Goal: Communication & Community: Answer question/provide support

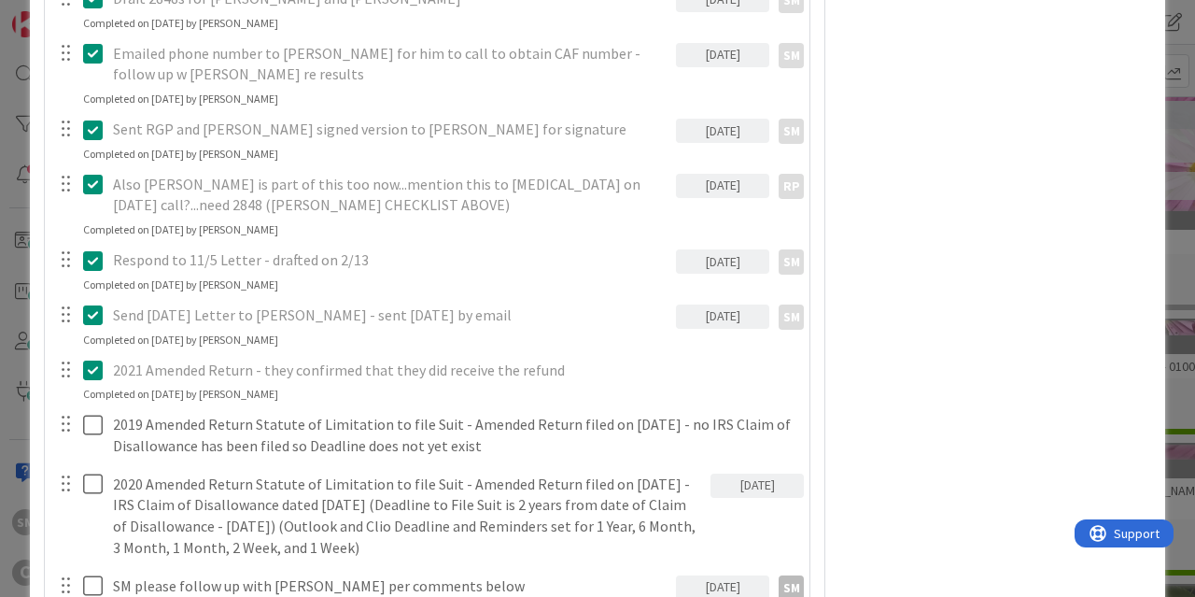
scroll to position [1666, 0]
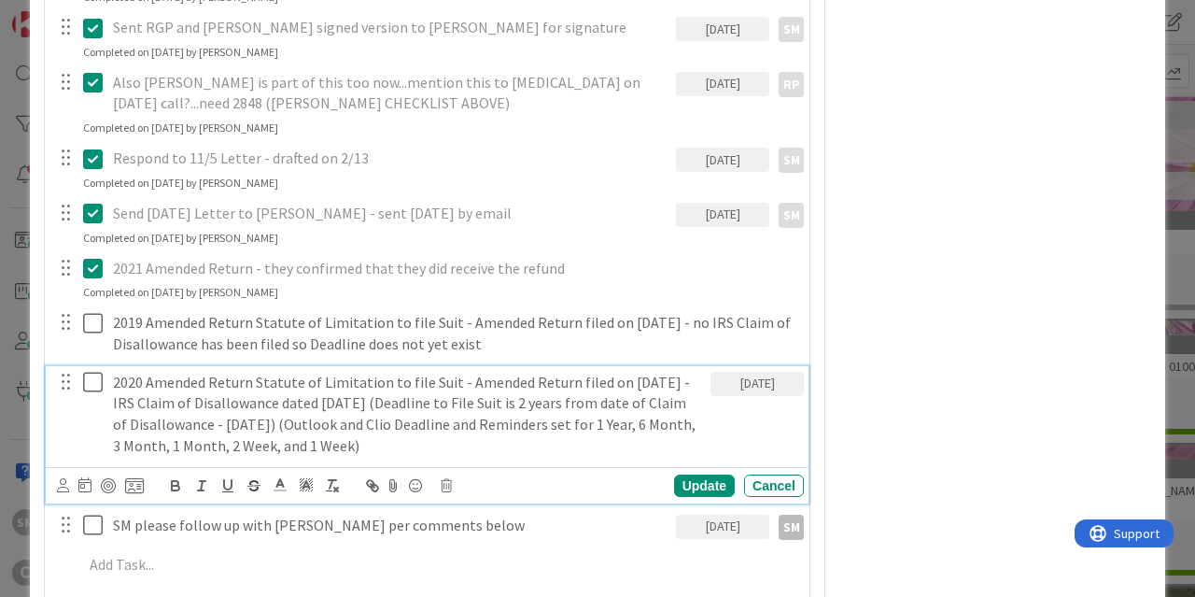
click at [207, 372] on p "2020 Amended Return Statute of Limitation to file Suit - Amended Return filed o…" at bounding box center [408, 414] width 590 height 85
click at [308, 382] on p "2020 Amended Return Statute of Limitation to file Suit - Amended Return filed o…" at bounding box center [408, 414] width 590 height 85
click at [506, 379] on p "2020 Amended Return Statute of Limitation to file Suit - Amended Return filed o…" at bounding box center [408, 414] width 590 height 85
click at [674, 379] on p "2020 Amended Return Statute of Limitation to file Suit - Amended Return filed o…" at bounding box center [408, 414] width 590 height 85
click at [201, 399] on p "2020 Amended Return Statute of Limitation to file Suit - Amended Return filed o…" at bounding box center [408, 414] width 590 height 85
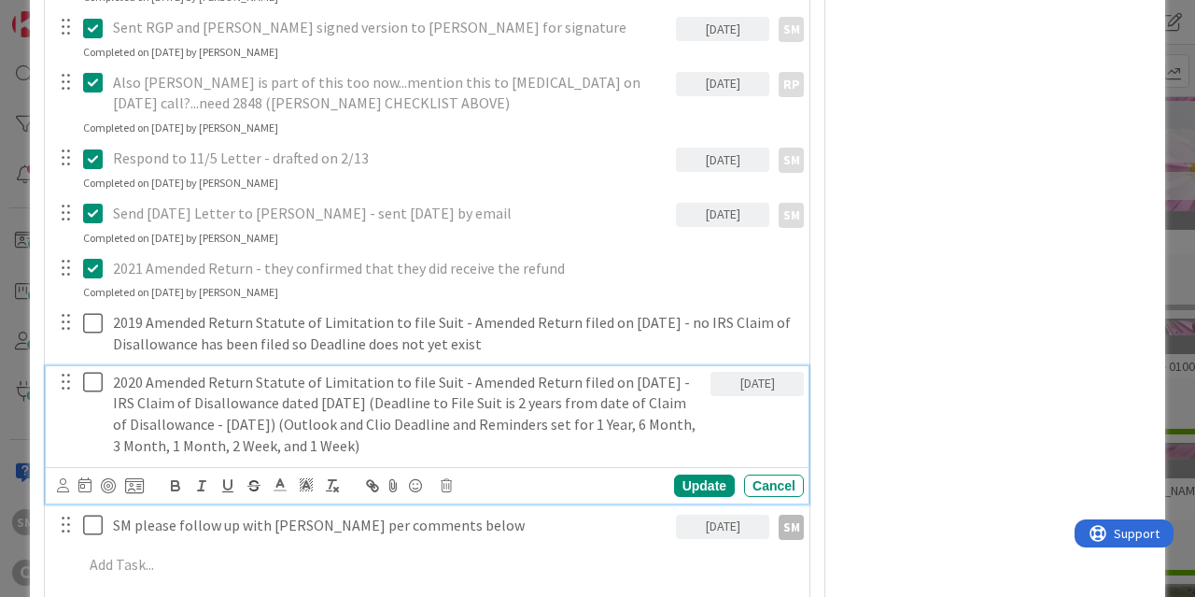
click at [385, 417] on p "2020 Amended Return Statute of Limitation to file Suit - Amended Return filed o…" at bounding box center [408, 414] width 590 height 85
click at [437, 406] on p "2020 Amended Return Statute of Limitation to file Suit - Amended Return filed o…" at bounding box center [408, 414] width 590 height 85
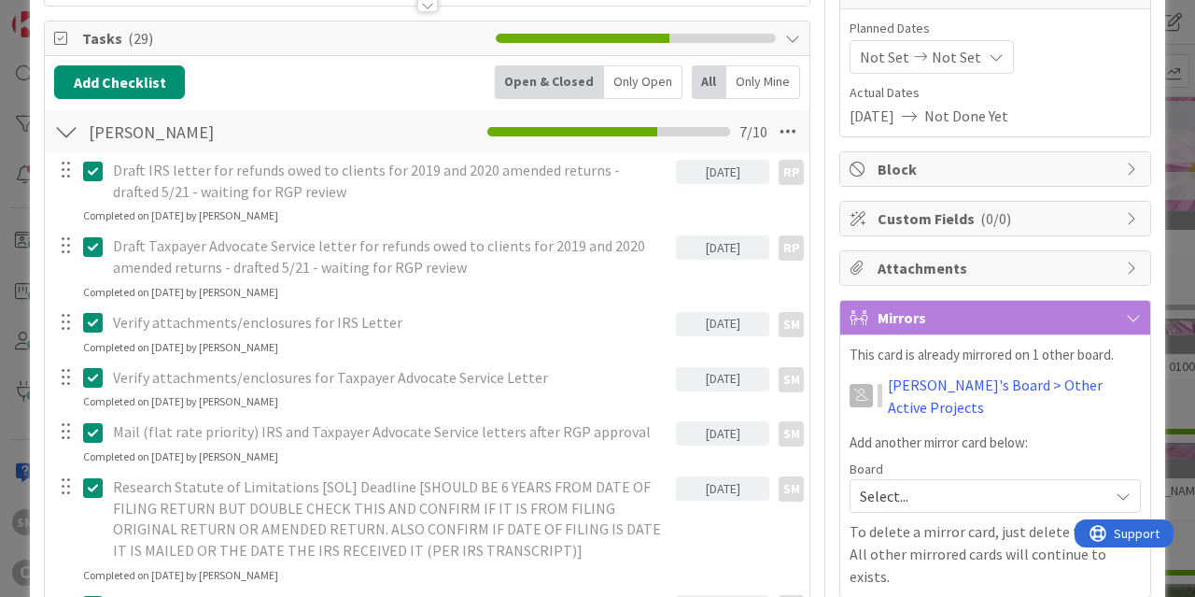
scroll to position [0, 0]
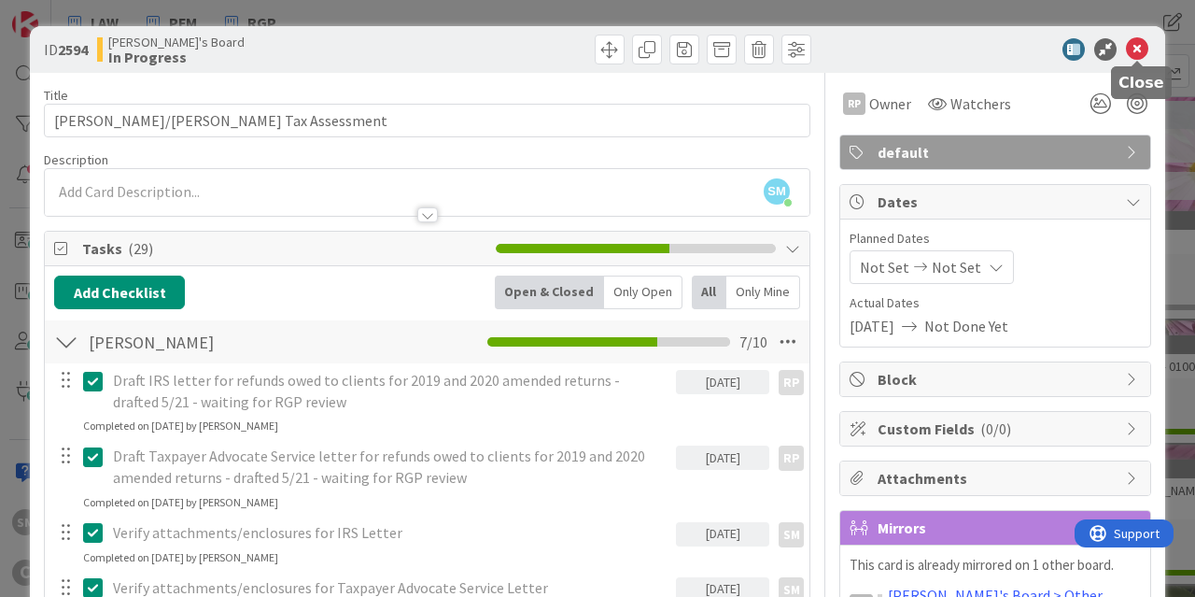
click at [1132, 50] on icon at bounding box center [1137, 49] width 22 height 22
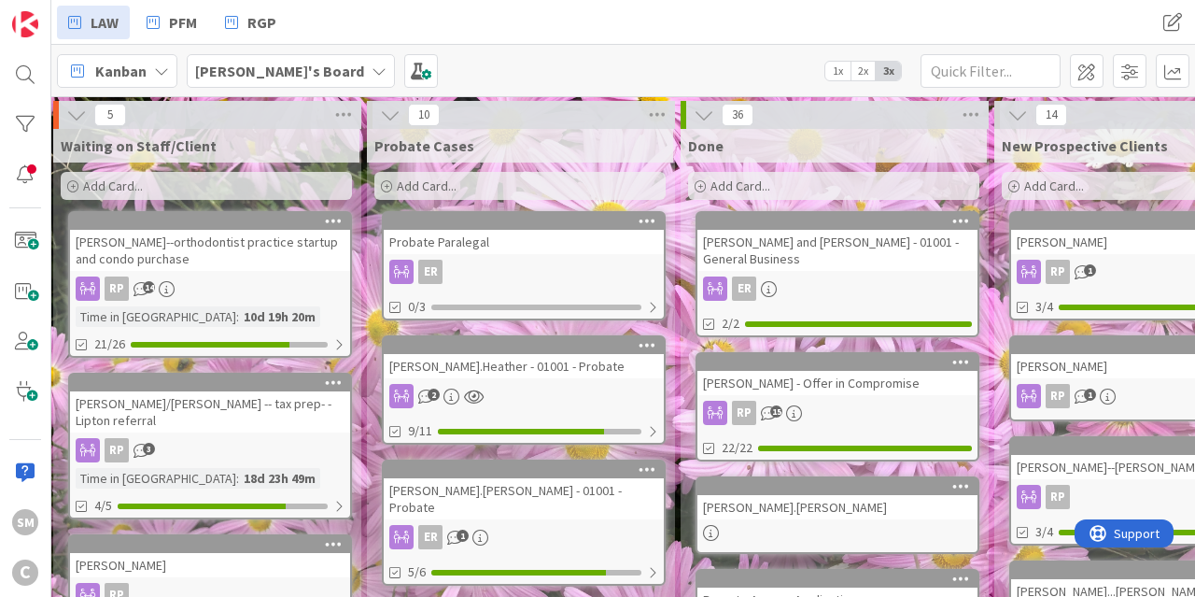
drag, startPoint x: 319, startPoint y: 451, endPoint x: 434, endPoint y: 453, distance: 114.8
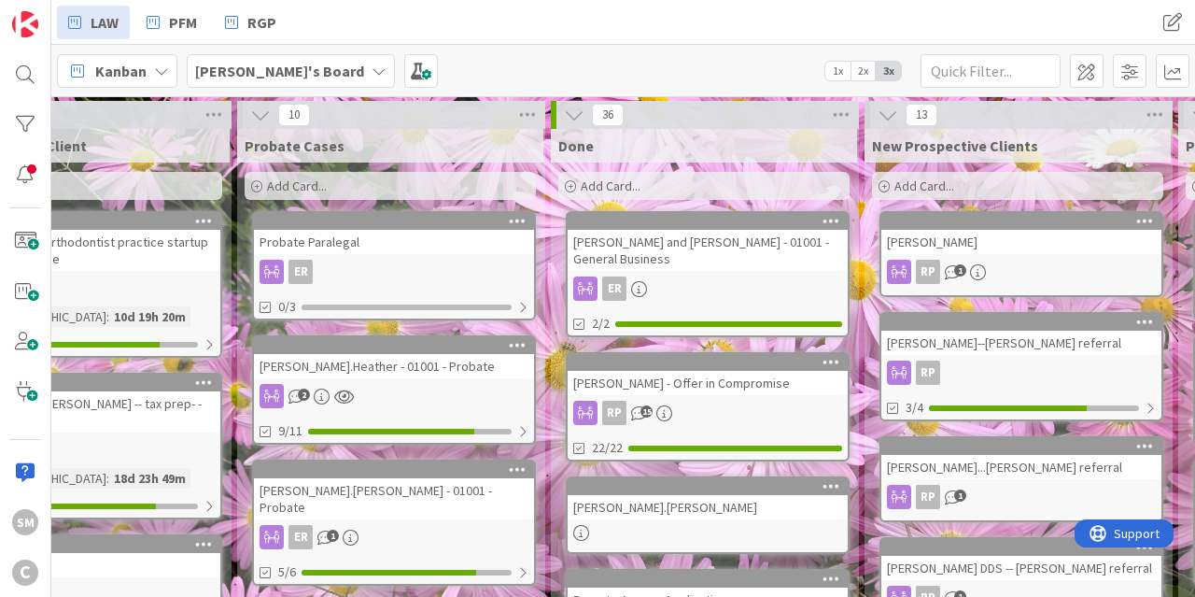
scroll to position [0, 1472]
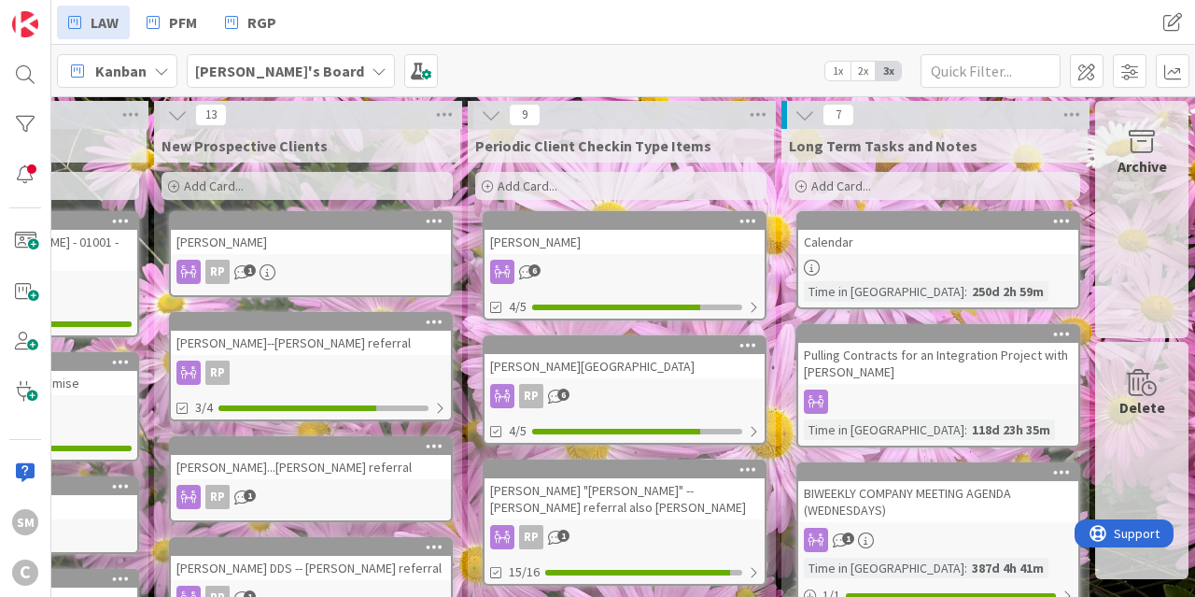
drag, startPoint x: 505, startPoint y: 268, endPoint x: 706, endPoint y: 260, distance: 200.9
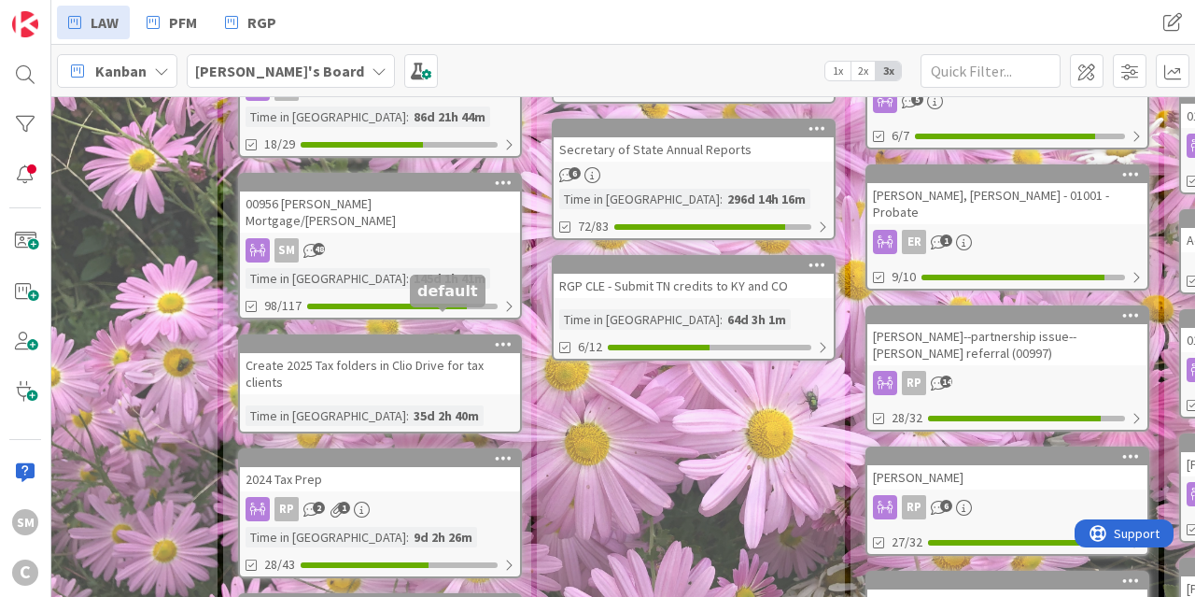
scroll to position [560, 0]
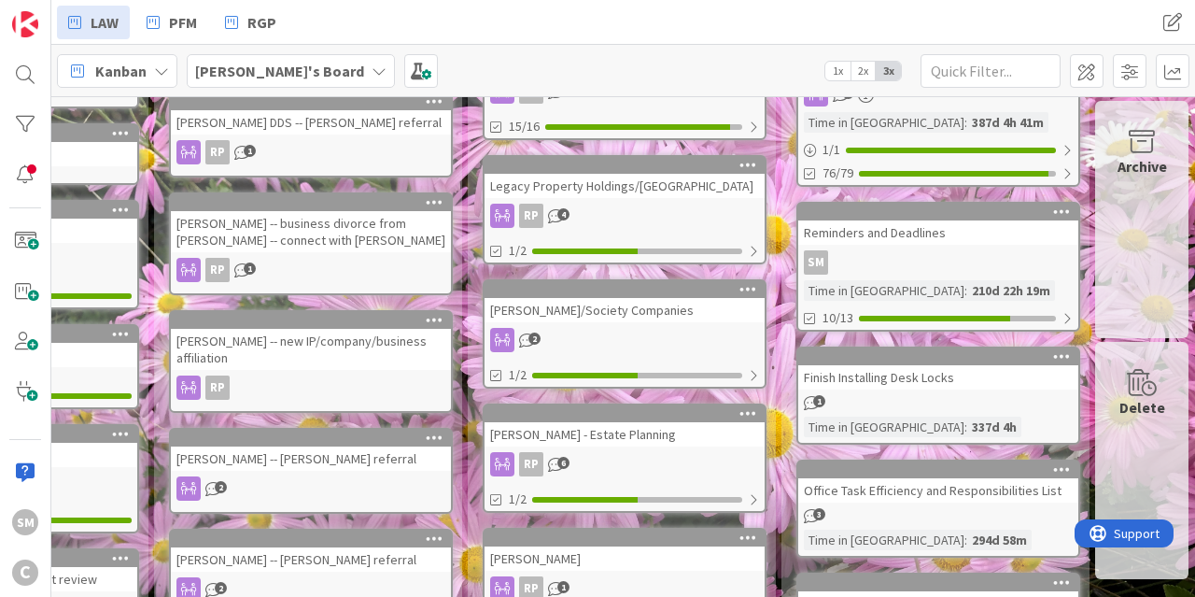
drag, startPoint x: 478, startPoint y: 321, endPoint x: 808, endPoint y: 281, distance: 332.0
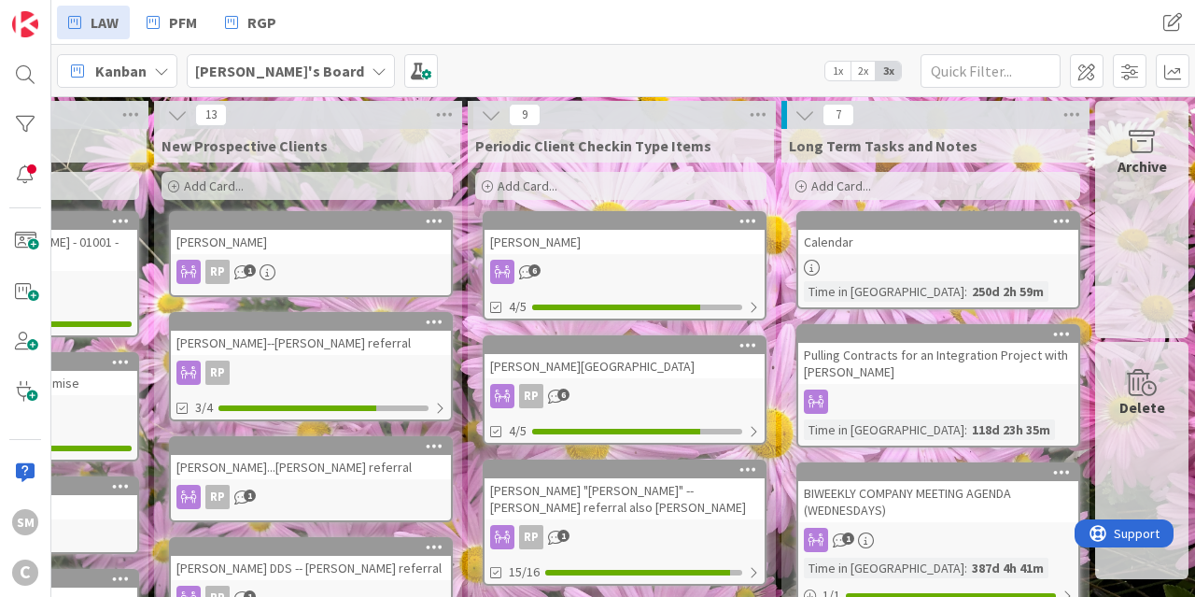
scroll to position [0, 1469]
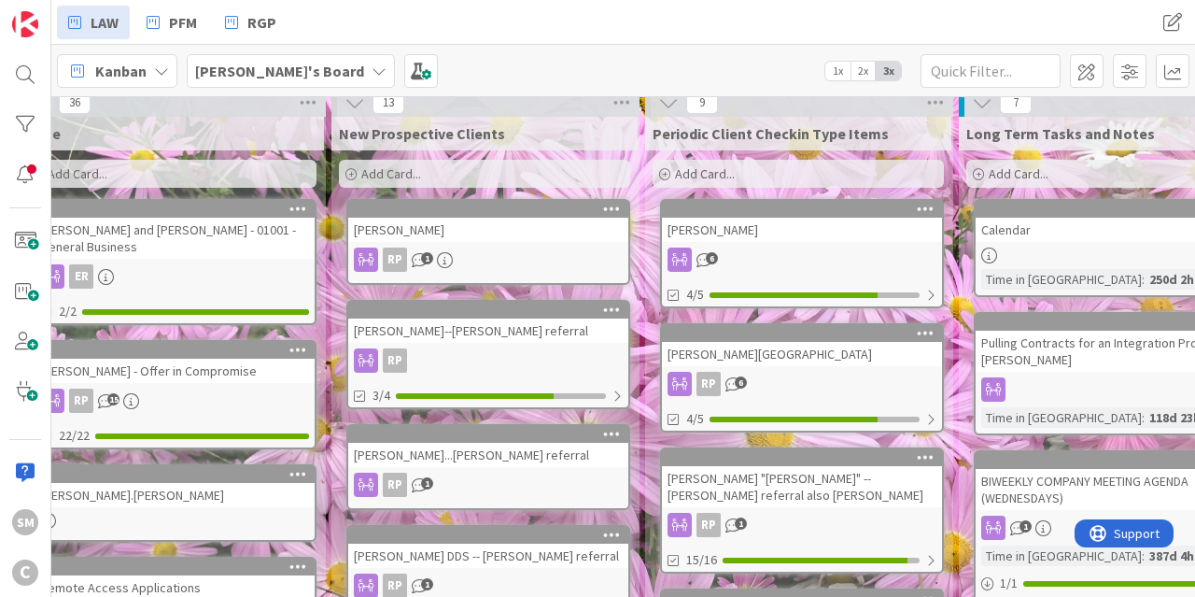
drag, startPoint x: 473, startPoint y: 333, endPoint x: 420, endPoint y: 344, distance: 54.4
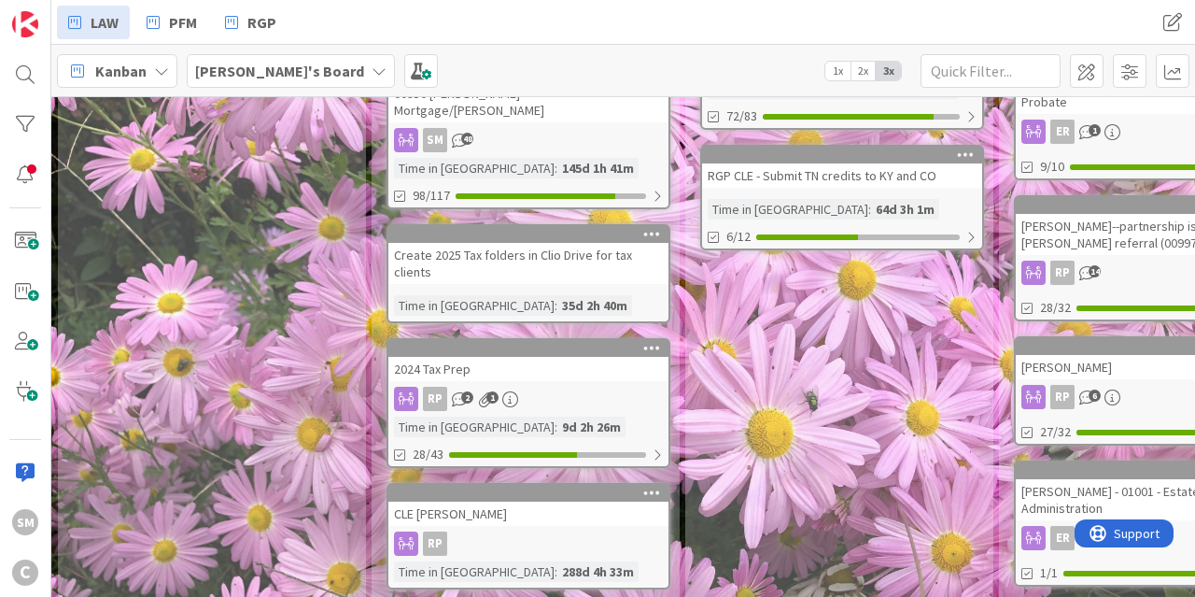
scroll to position [0, 0]
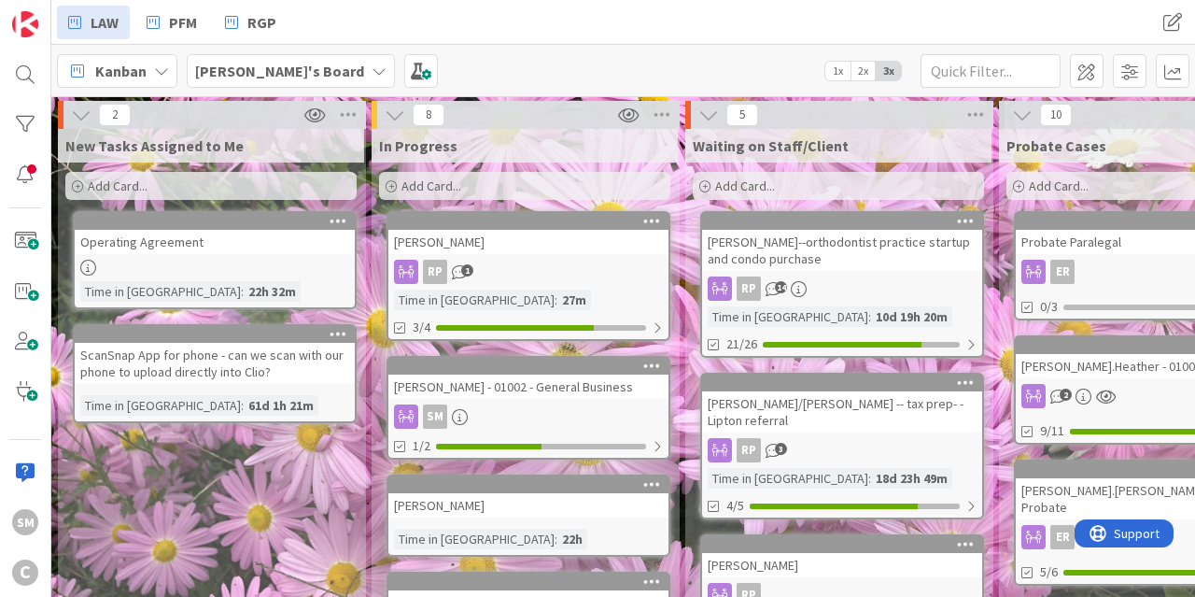
drag, startPoint x: 485, startPoint y: 478, endPoint x: 235, endPoint y: 274, distance: 321.8
click at [258, 13] on span "RGP" at bounding box center [261, 22] width 29 height 22
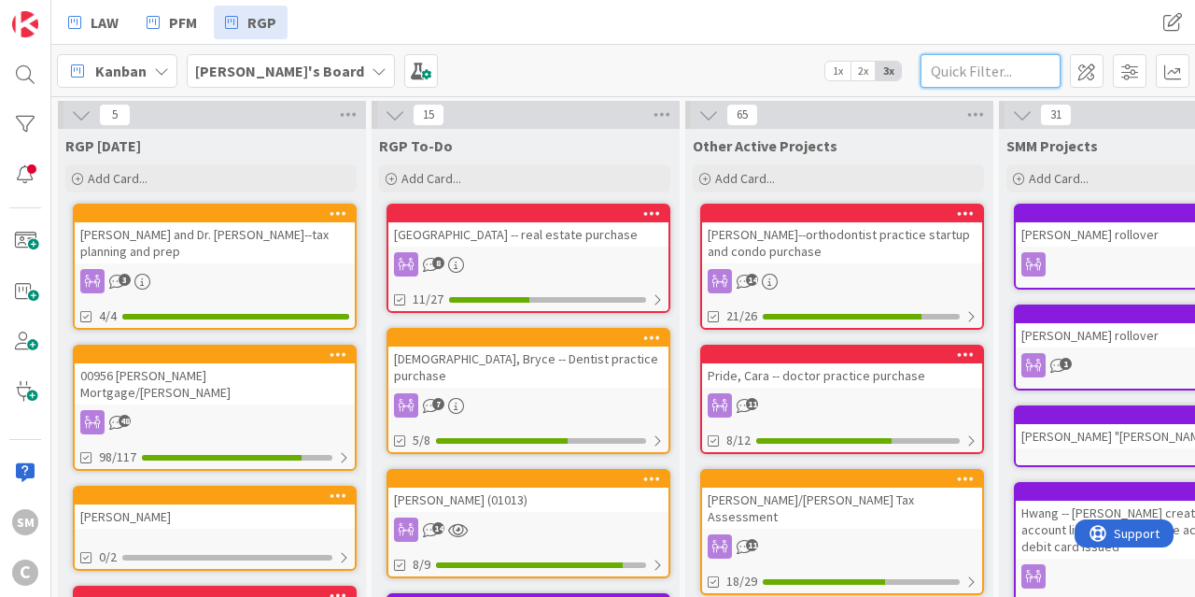
click at [1007, 69] on input "text" at bounding box center [991, 71] width 140 height 34
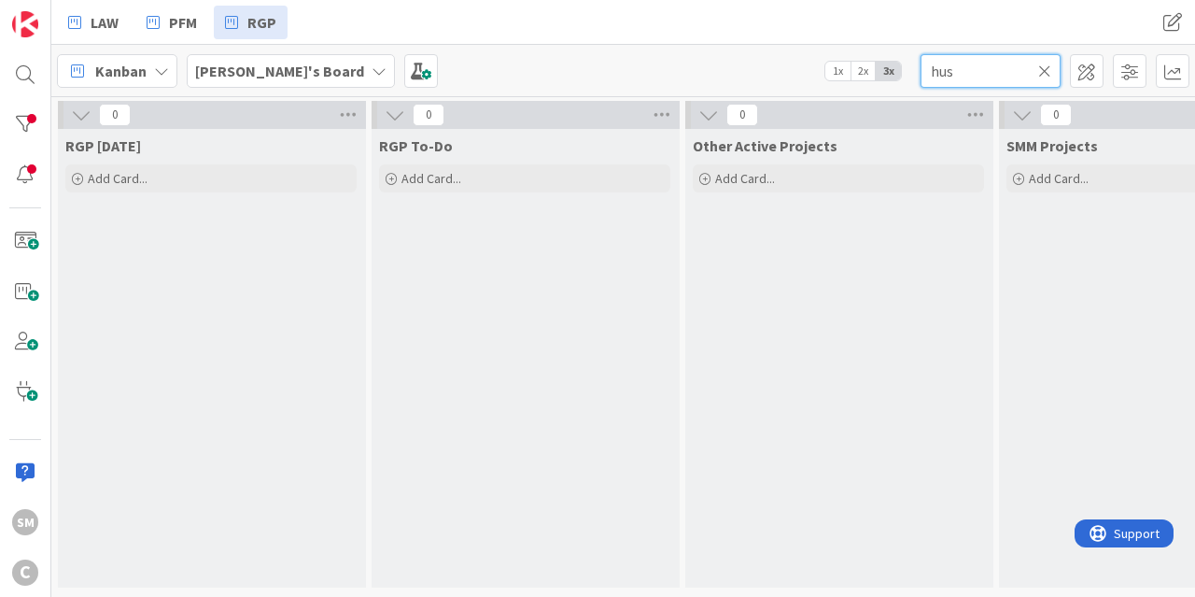
type input "hus"
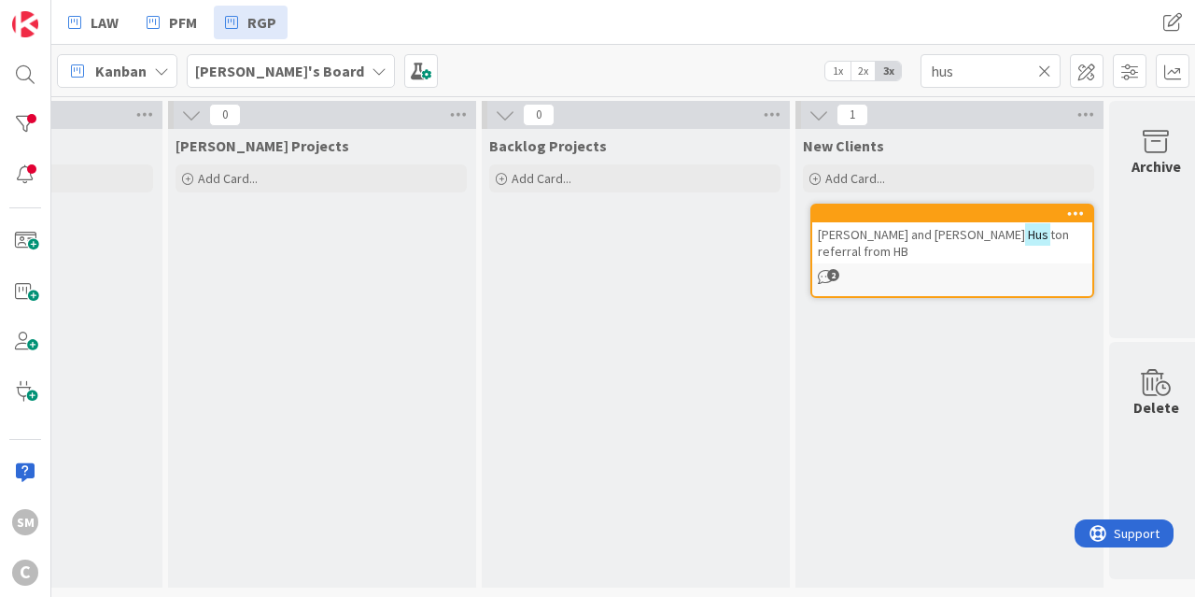
scroll to position [0, 1786]
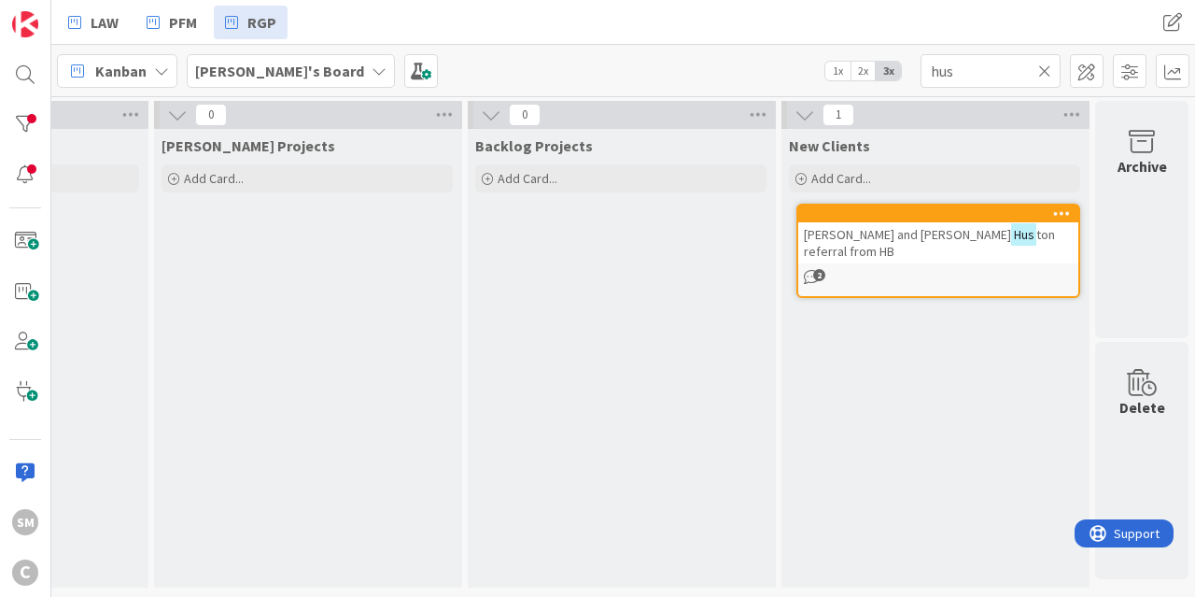
drag, startPoint x: 1029, startPoint y: 284, endPoint x: 1153, endPoint y: 273, distance: 124.7
click at [964, 231] on span "ton referral from HB" at bounding box center [929, 243] width 251 height 34
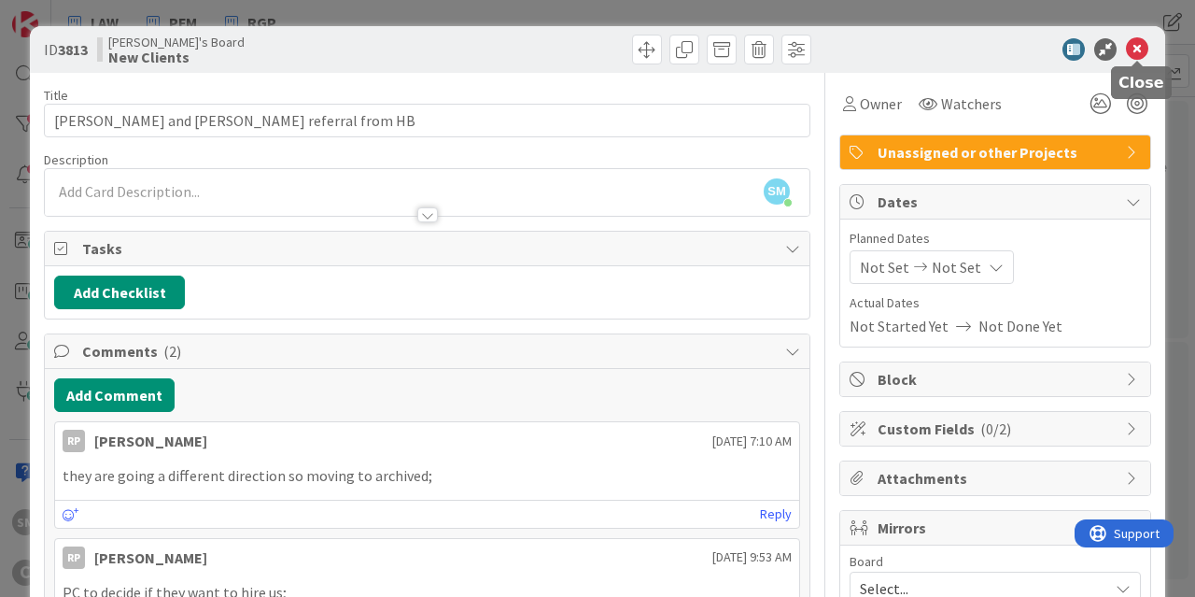
click at [1143, 44] on icon at bounding box center [1137, 49] width 22 height 22
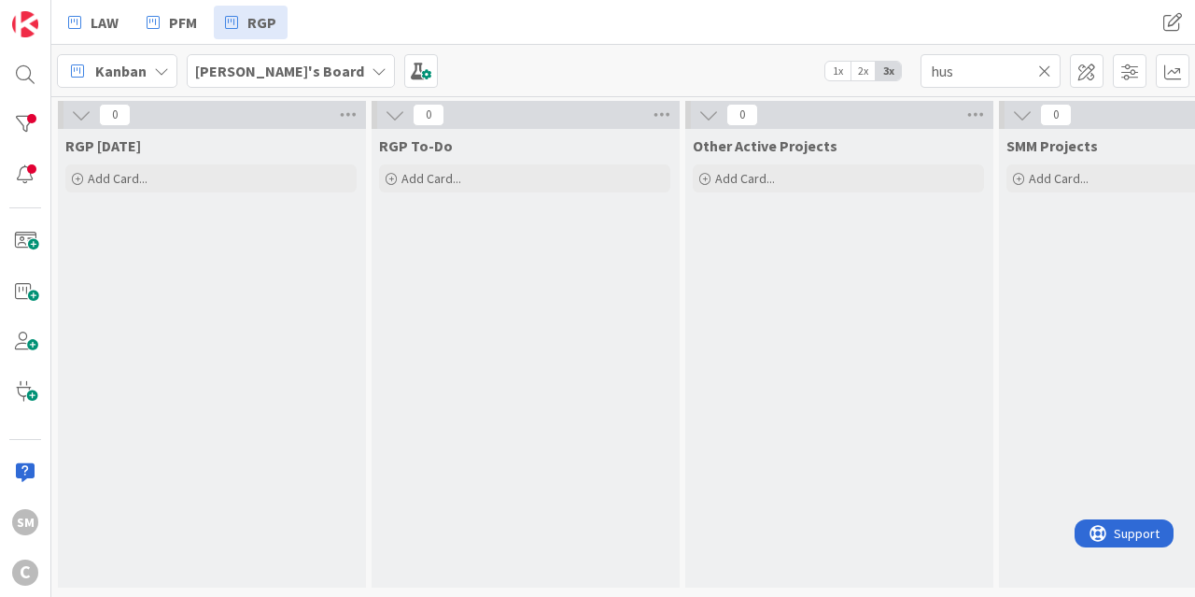
drag, startPoint x: 468, startPoint y: 316, endPoint x: 151, endPoint y: 308, distance: 316.6
click at [24, 126] on div at bounding box center [25, 123] width 37 height 35
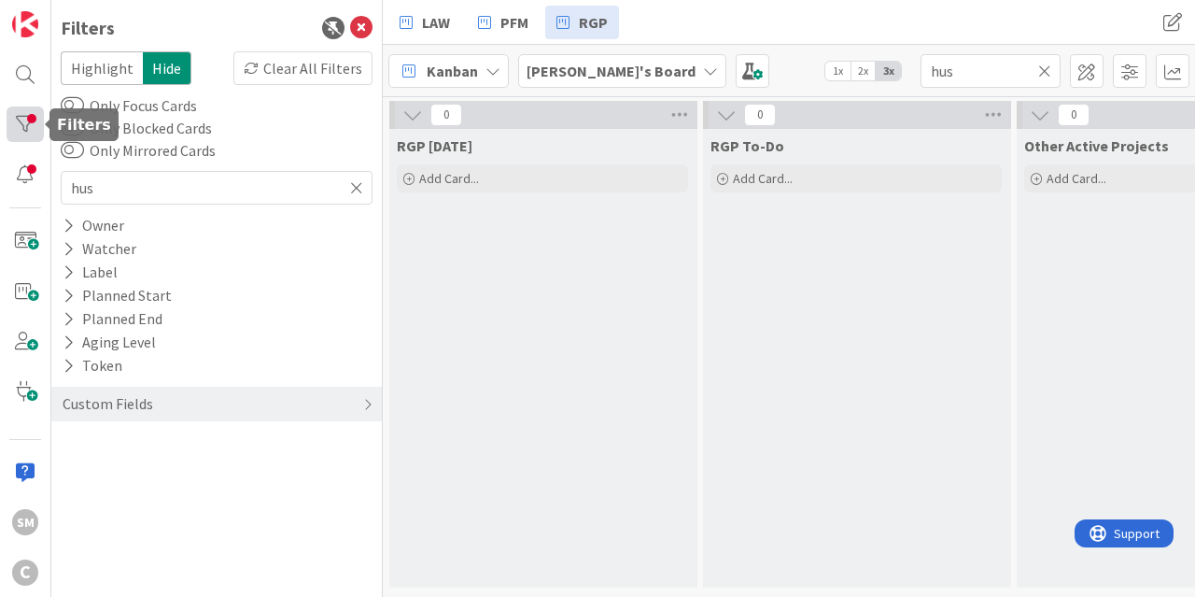
click at [30, 122] on div at bounding box center [25, 123] width 37 height 35
click at [589, 358] on div "RGP [DATE] Add Card..." at bounding box center [542, 358] width 306 height 458
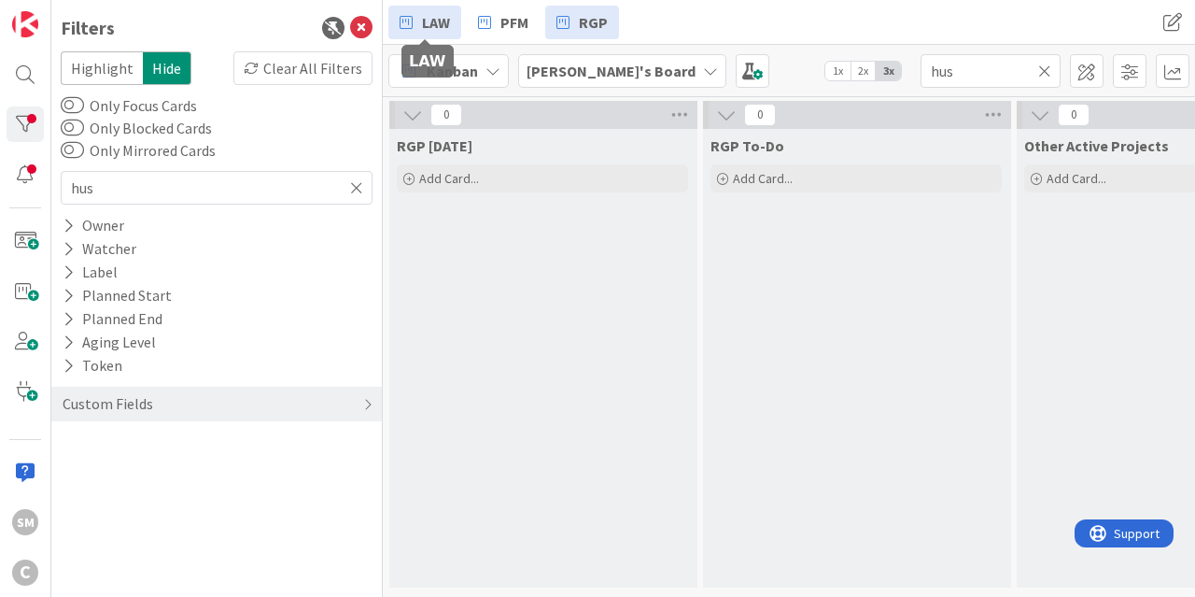
click at [457, 27] on link "LAW" at bounding box center [424, 23] width 73 height 34
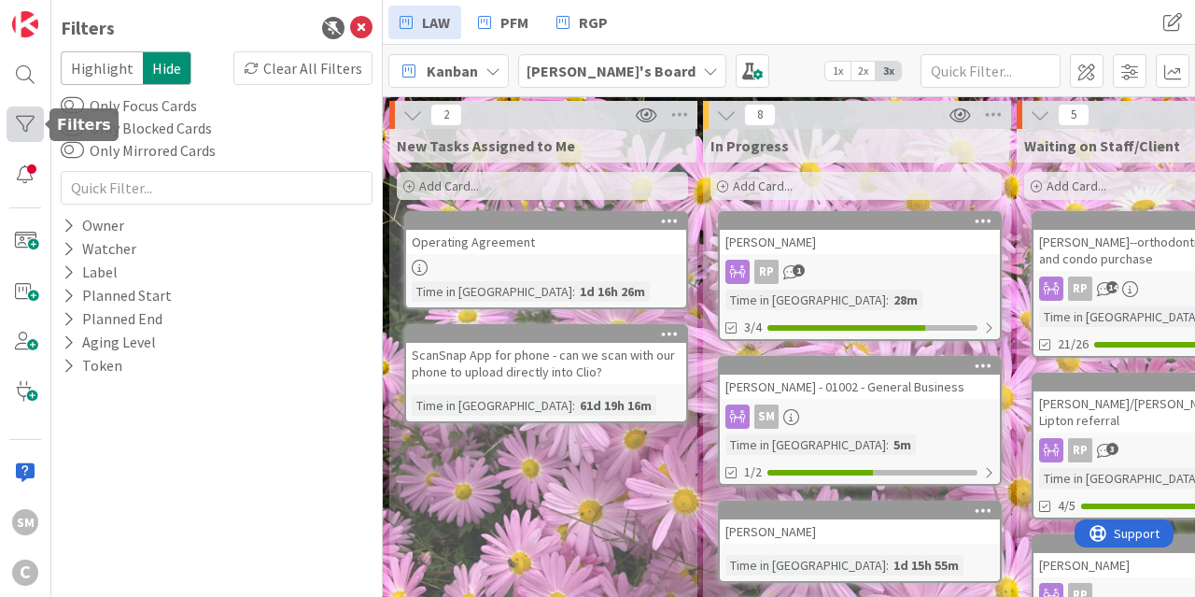
click at [23, 122] on div at bounding box center [25, 123] width 37 height 35
click at [30, 144] on div "SM C" at bounding box center [25, 298] width 51 height 597
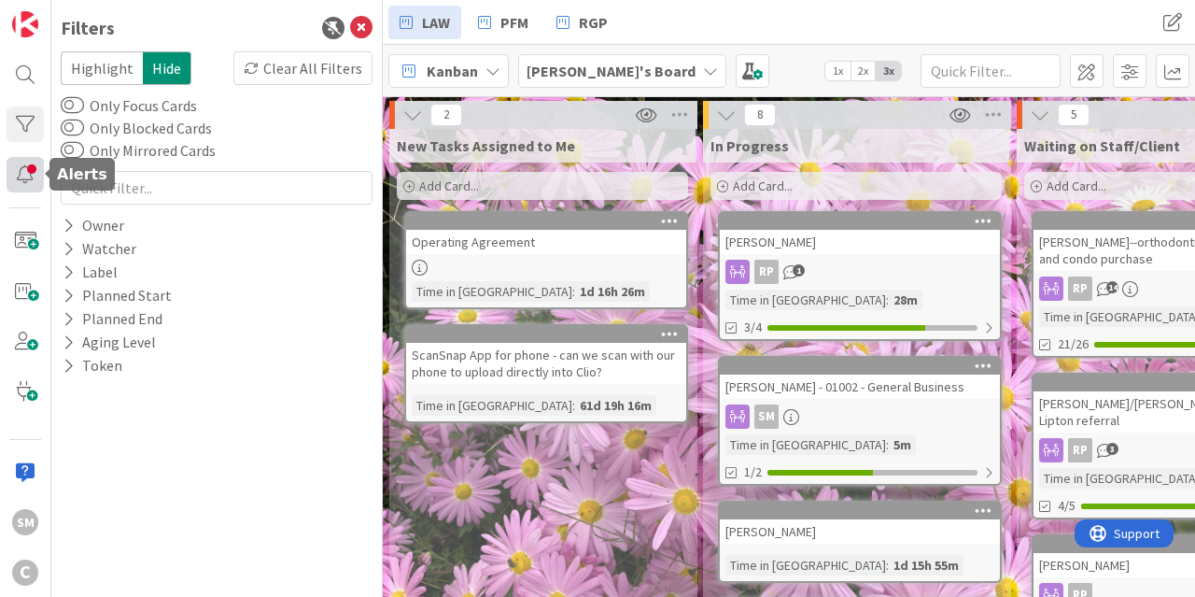
click at [30, 168] on div at bounding box center [25, 174] width 37 height 35
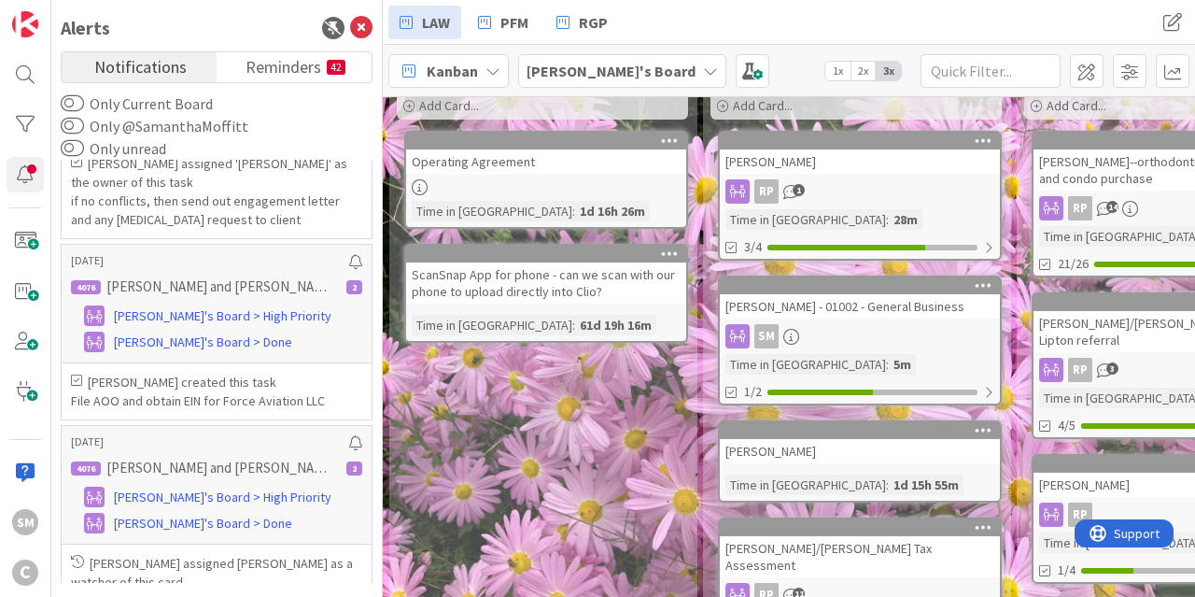
scroll to position [112, 0]
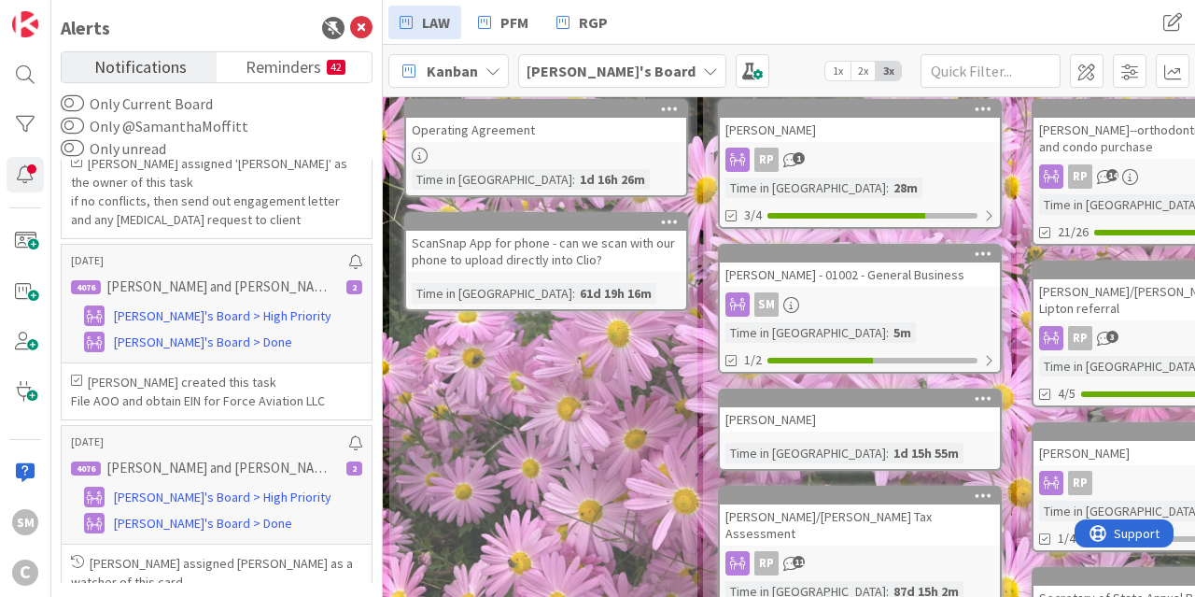
click at [358, 37] on icon at bounding box center [361, 28] width 22 height 22
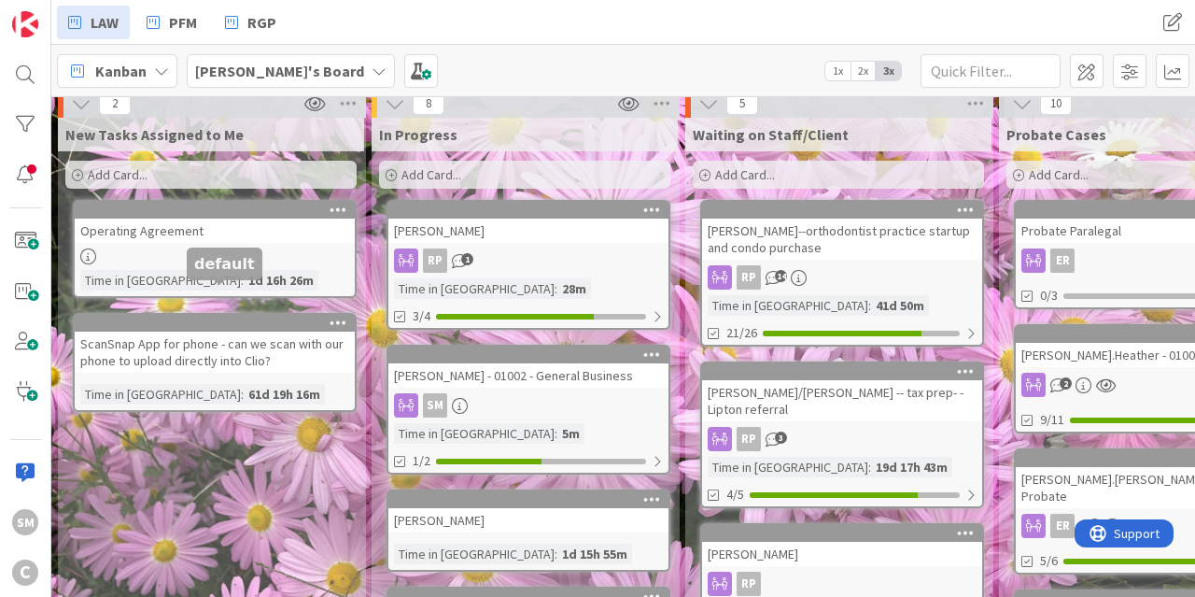
scroll to position [0, 0]
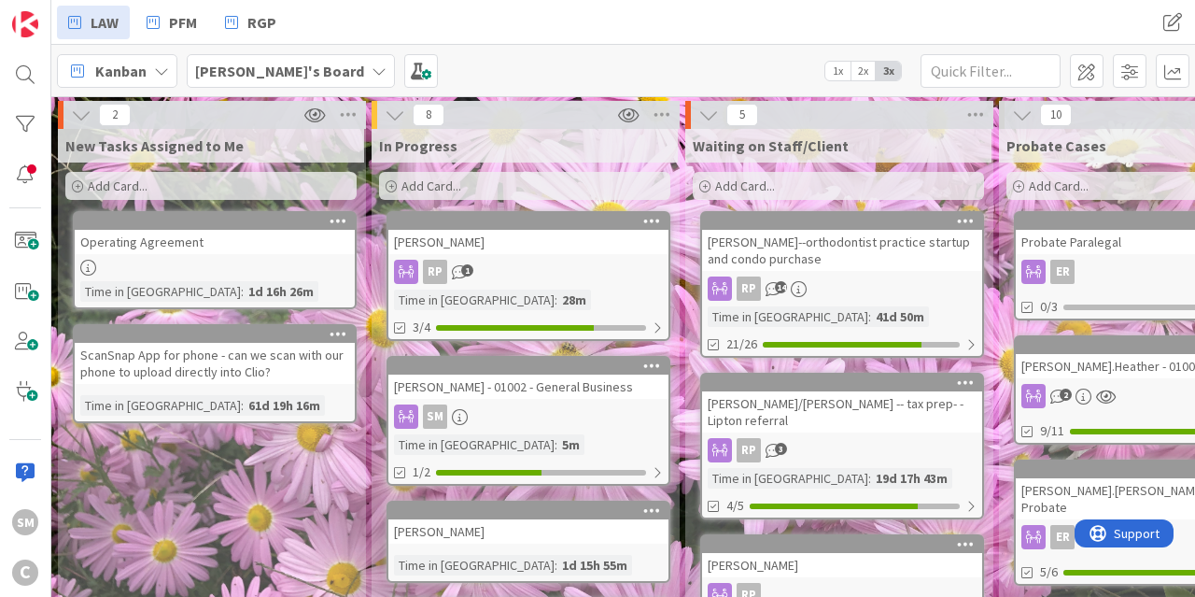
click at [542, 242] on div "[PERSON_NAME]" at bounding box center [528, 242] width 280 height 24
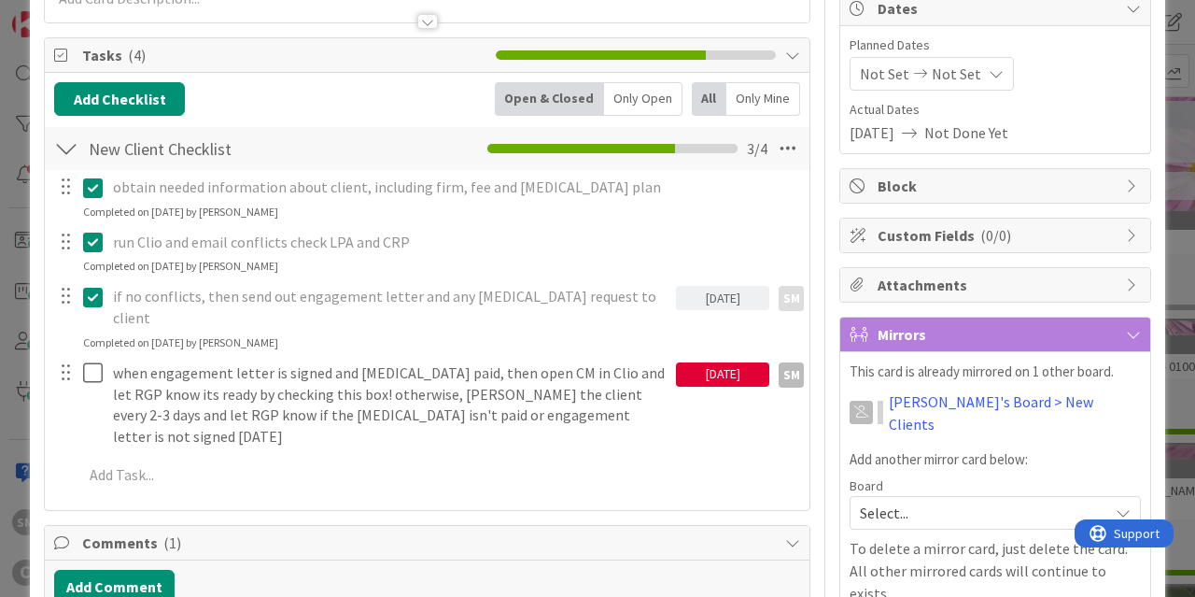
scroll to position [336, 0]
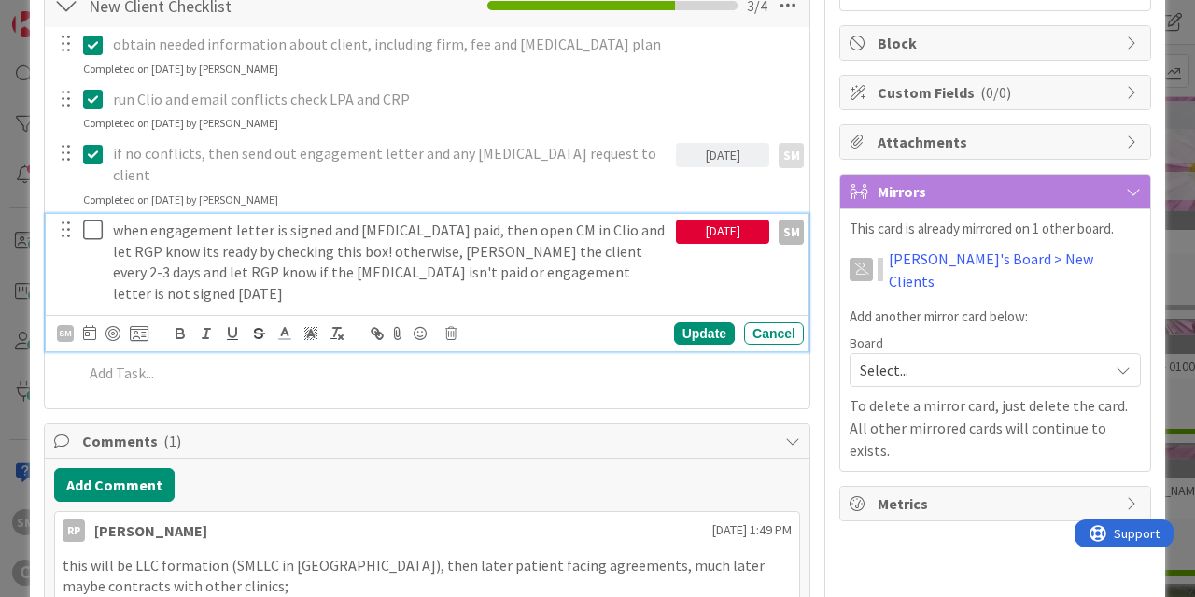
click at [91, 218] on icon at bounding box center [97, 229] width 28 height 22
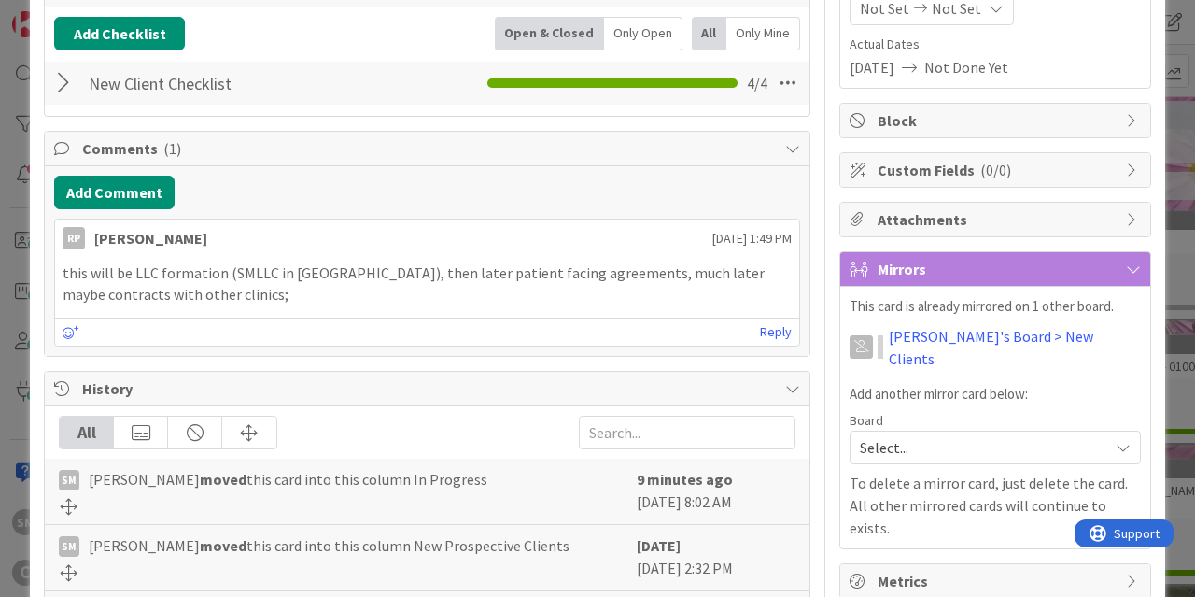
scroll to position [224, 0]
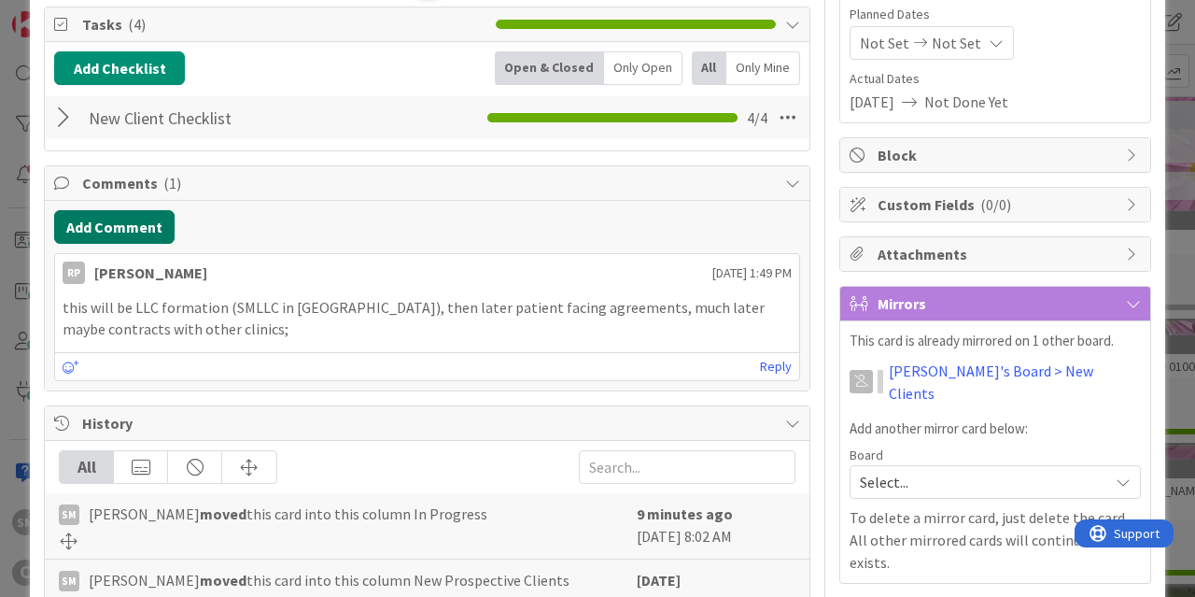
click at [139, 233] on button "Add Comment" at bounding box center [114, 227] width 120 height 34
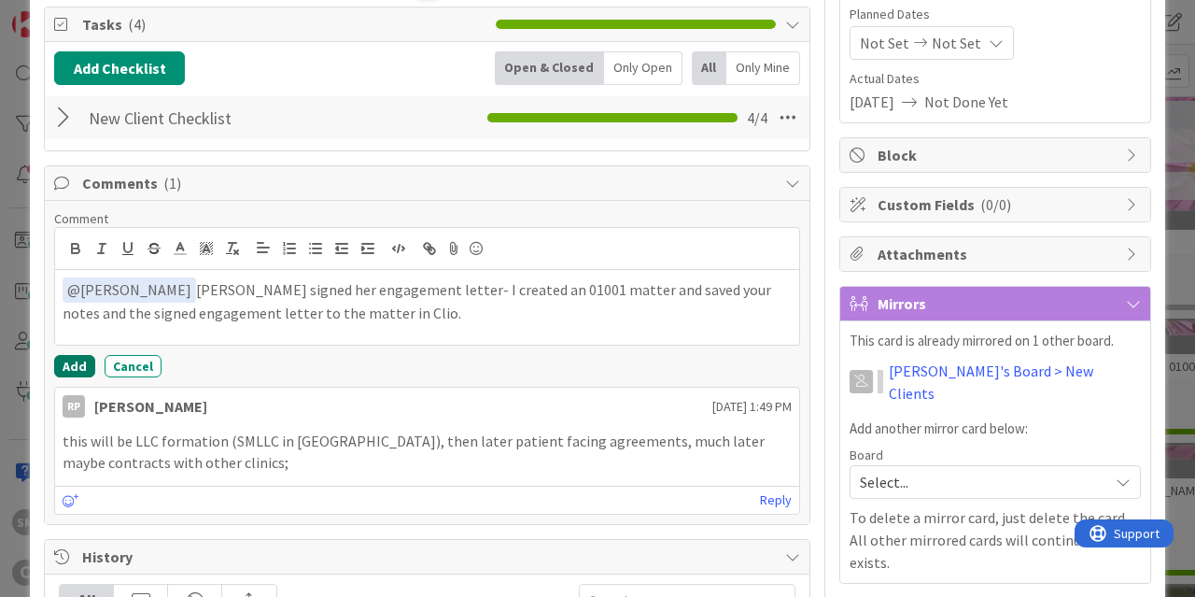
click at [77, 375] on button "Add" at bounding box center [74, 366] width 41 height 22
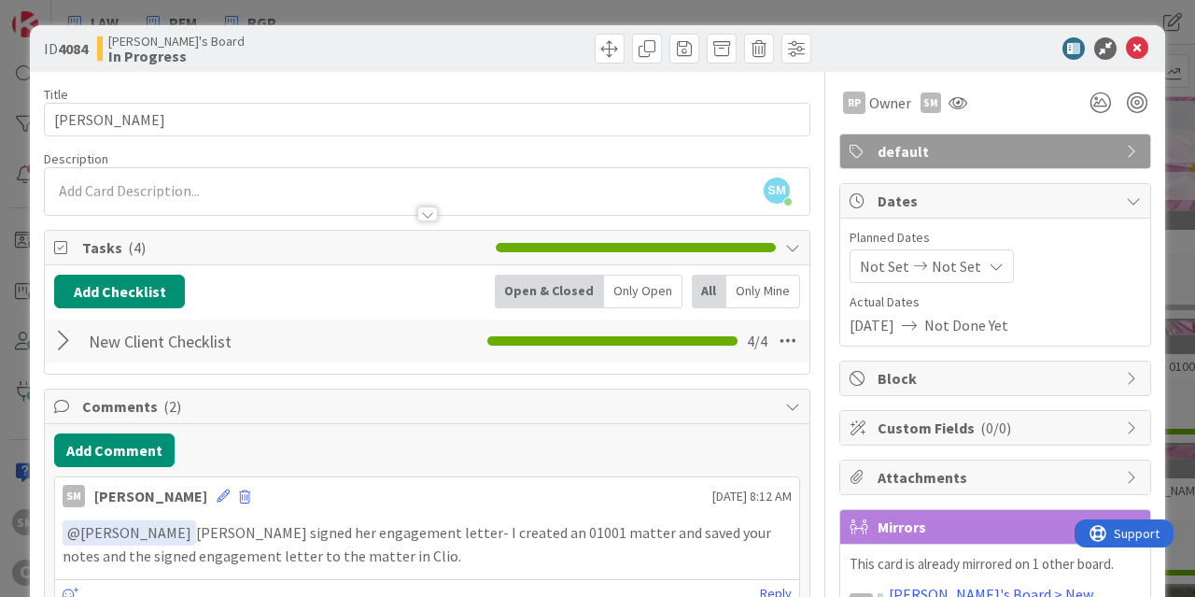
scroll to position [0, 0]
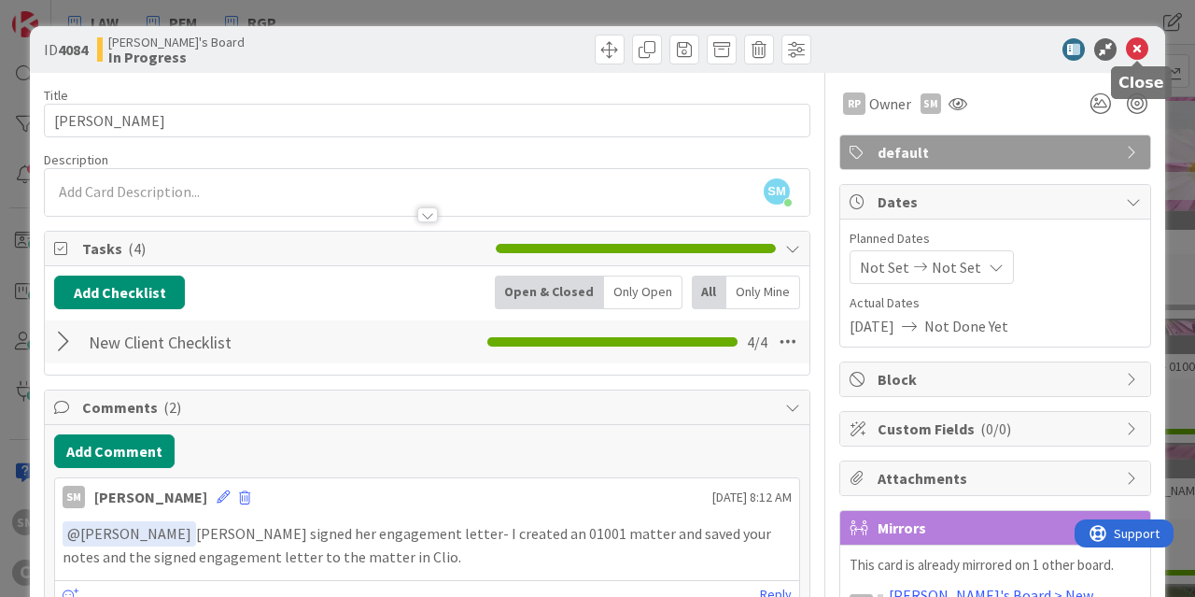
click at [1135, 49] on icon at bounding box center [1137, 49] width 22 height 22
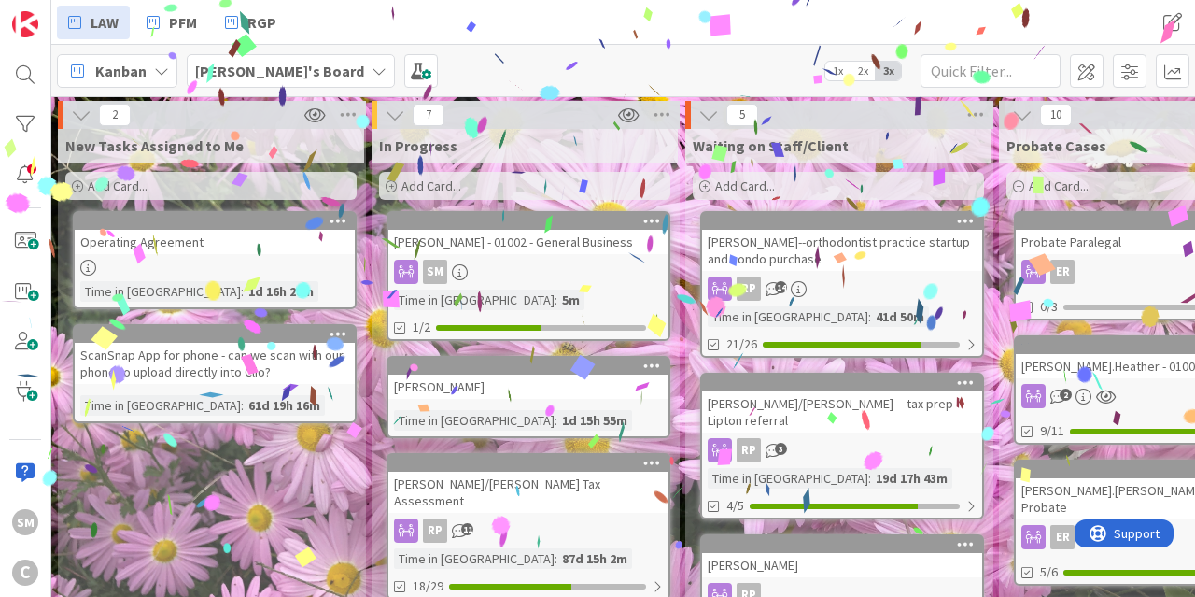
drag, startPoint x: 767, startPoint y: 252, endPoint x: 454, endPoint y: 241, distance: 313.9
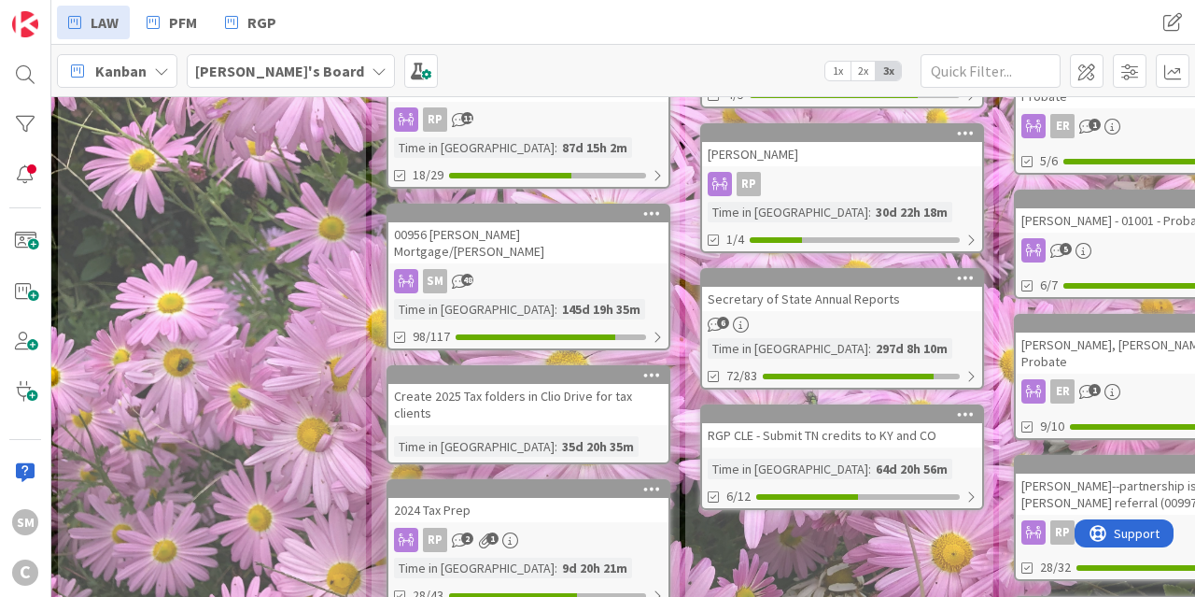
scroll to position [448, 0]
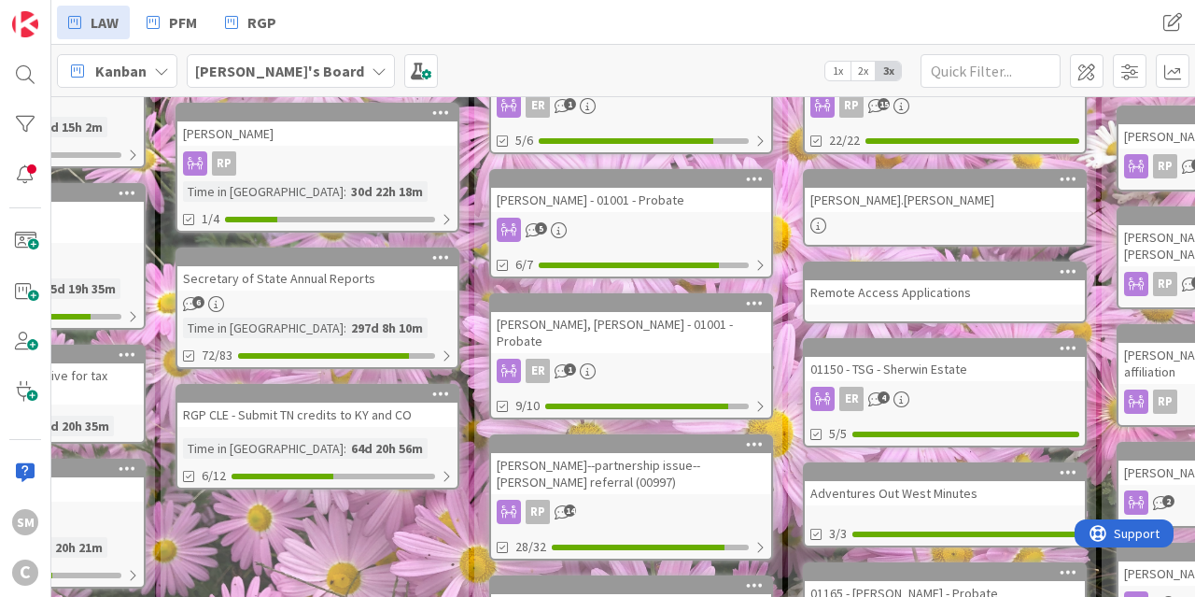
drag, startPoint x: 682, startPoint y: 422, endPoint x: 820, endPoint y: 401, distance: 138.8
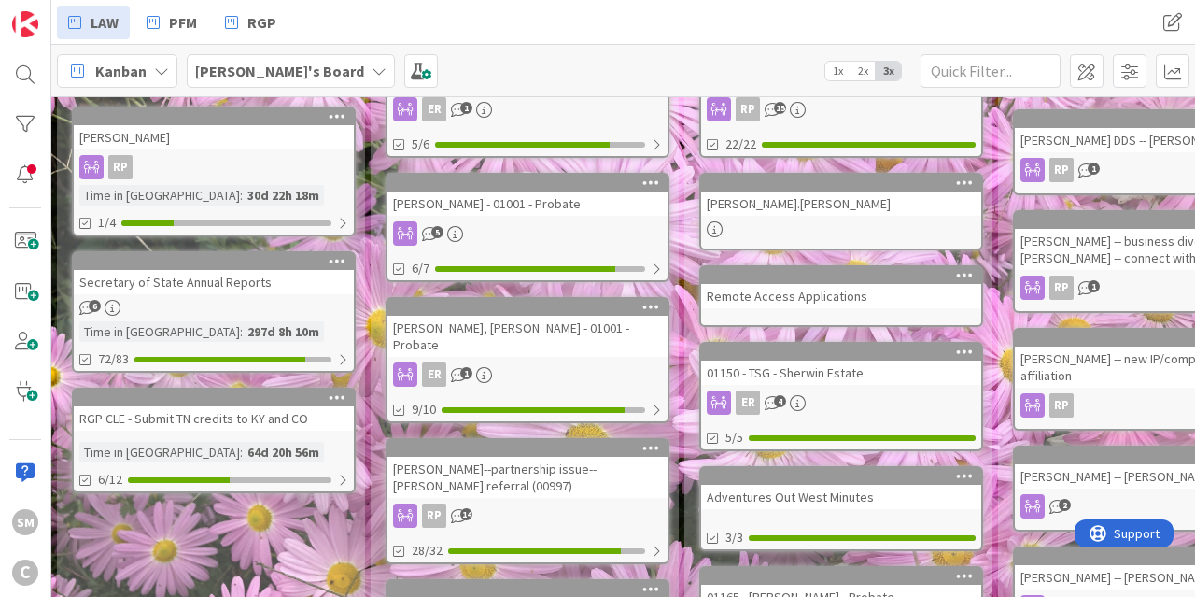
scroll to position [0, 628]
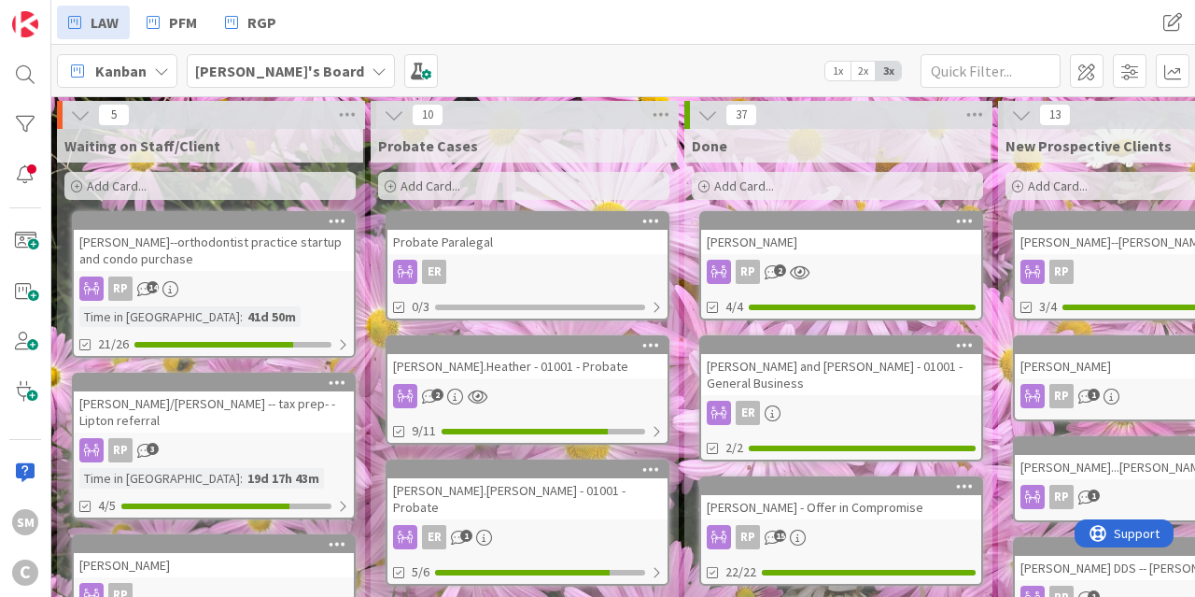
click at [1095, 251] on div "[PERSON_NAME]--[PERSON_NAME] referral" at bounding box center [1155, 242] width 280 height 24
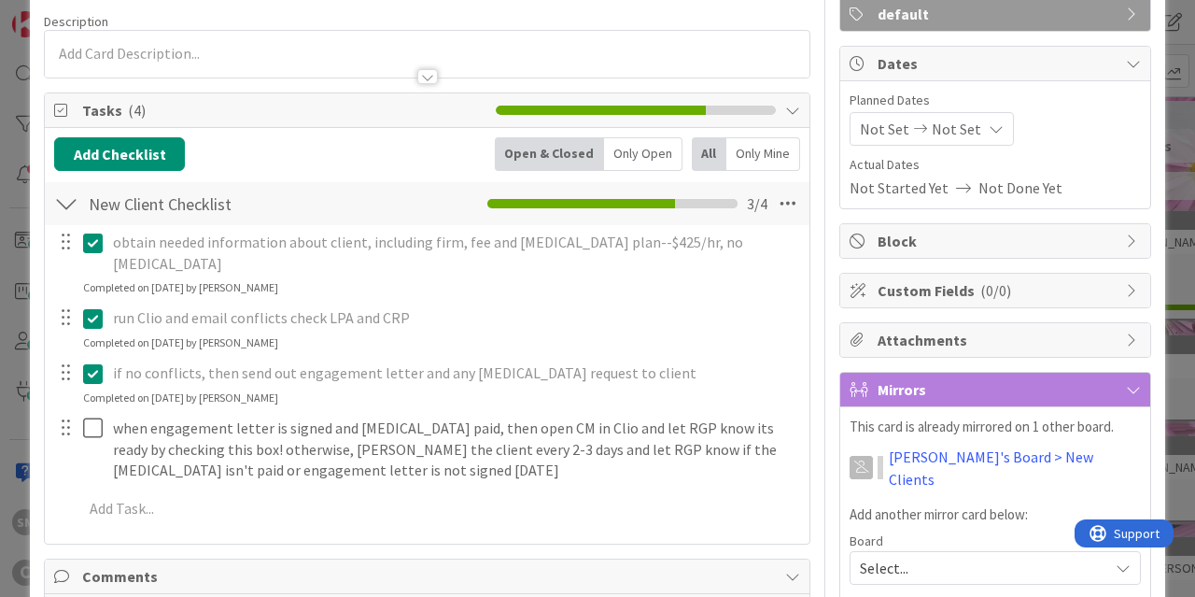
scroll to position [448, 0]
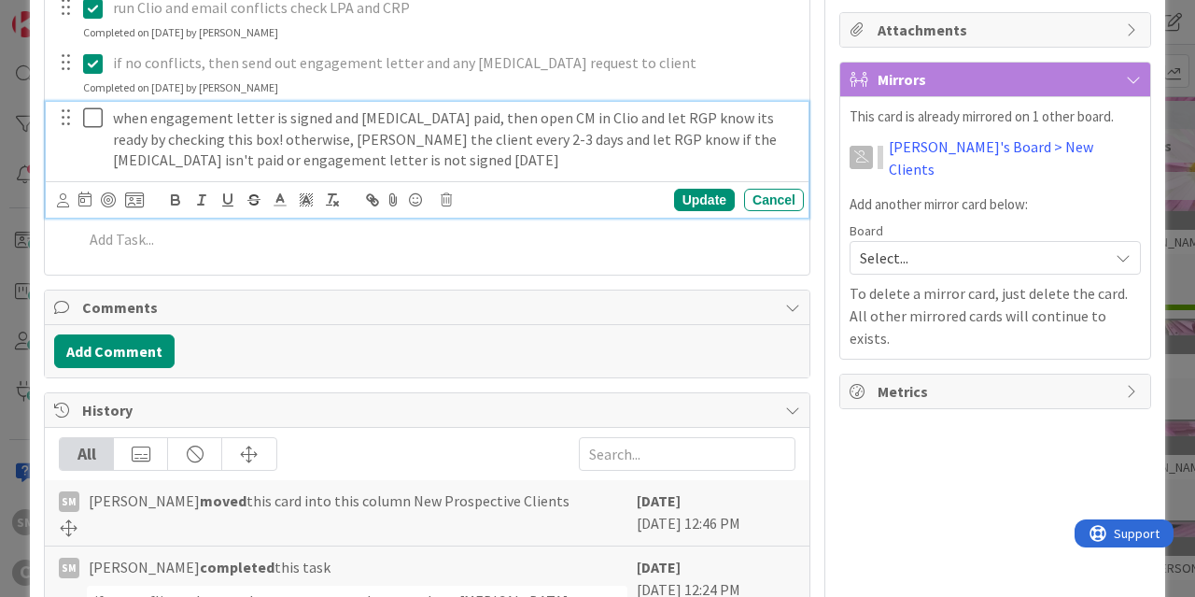
click at [89, 106] on icon at bounding box center [97, 117] width 28 height 22
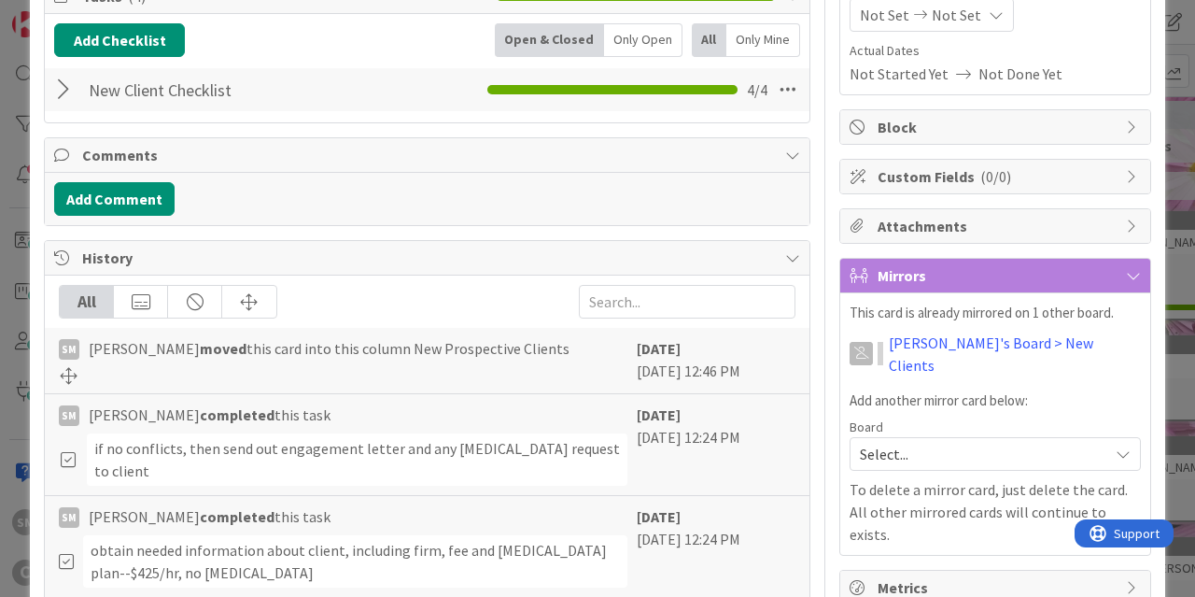
scroll to position [112, 0]
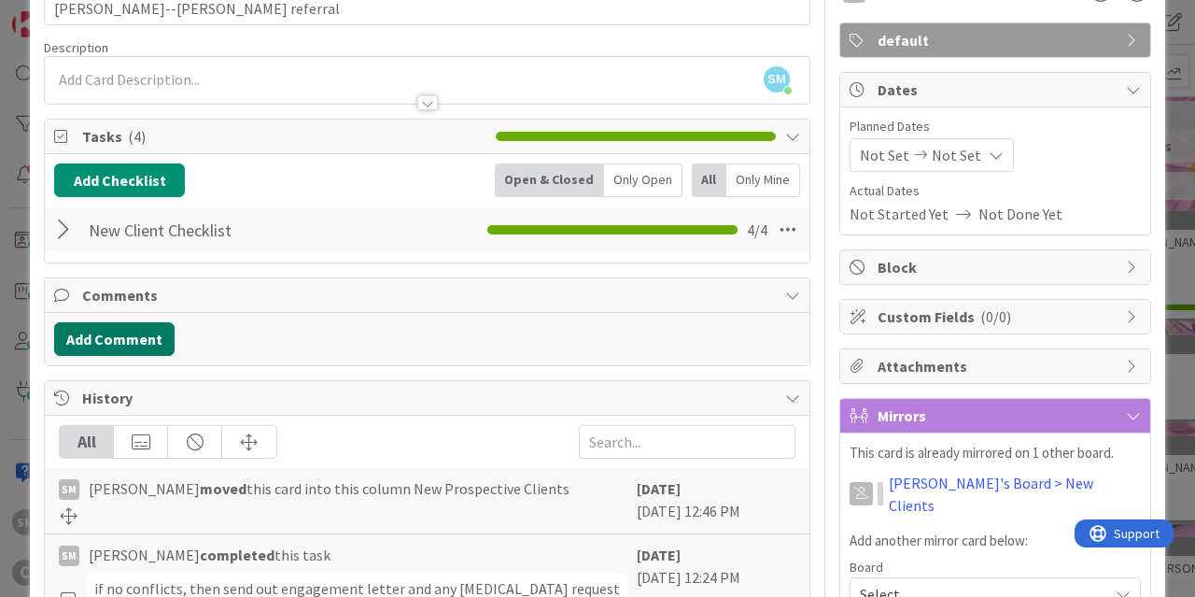
click at [107, 334] on button "Add Comment" at bounding box center [114, 339] width 120 height 34
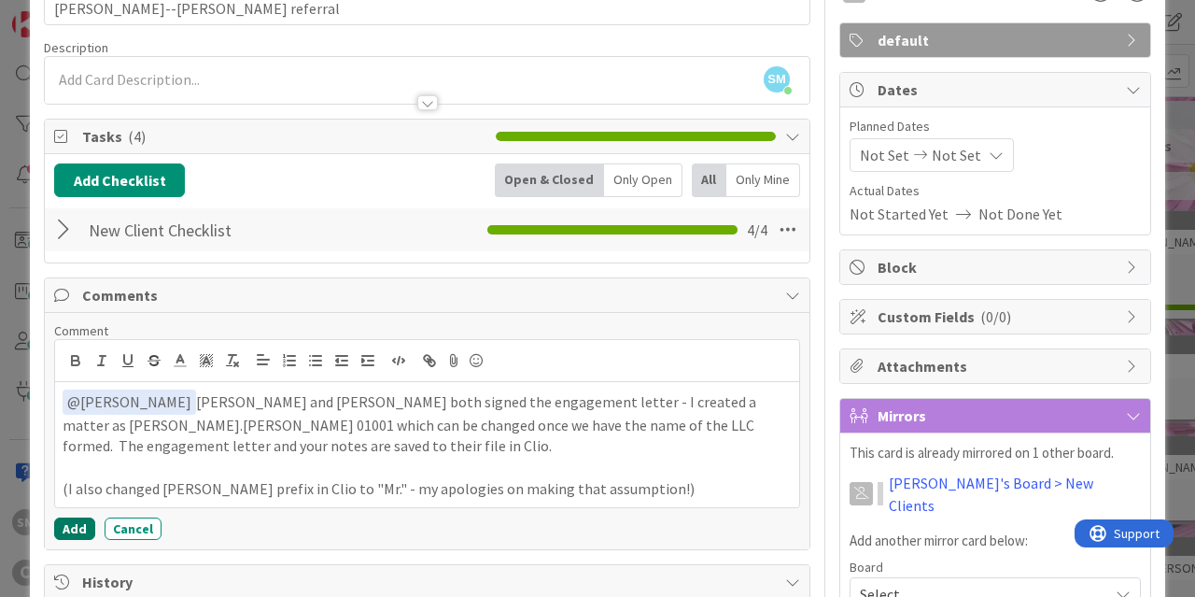
click at [65, 527] on button "Add" at bounding box center [74, 528] width 41 height 22
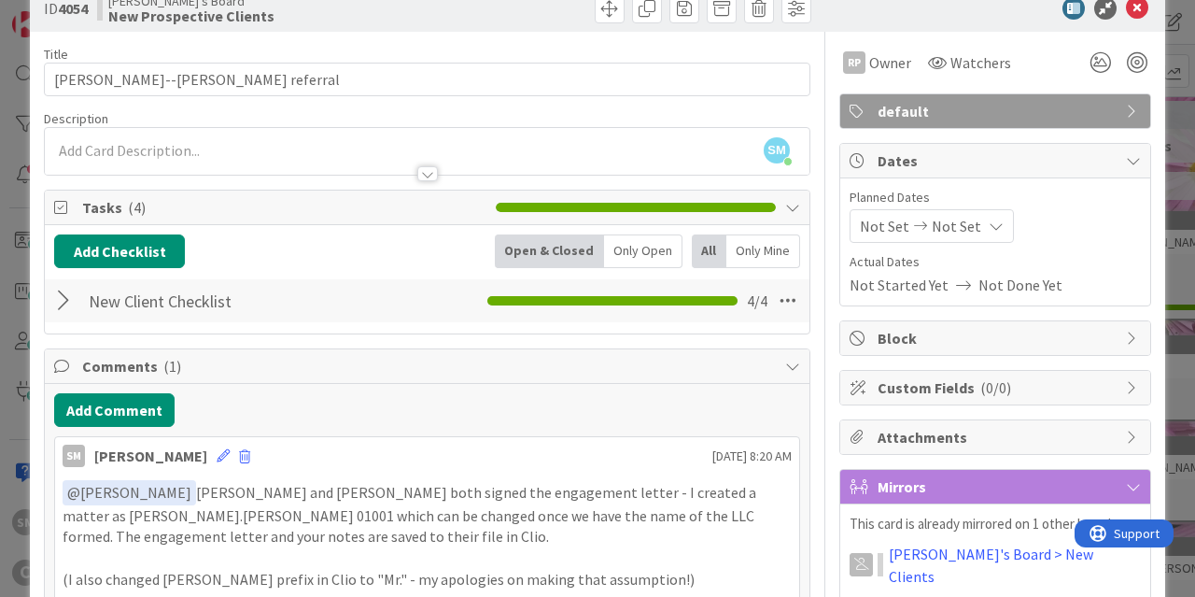
scroll to position [0, 0]
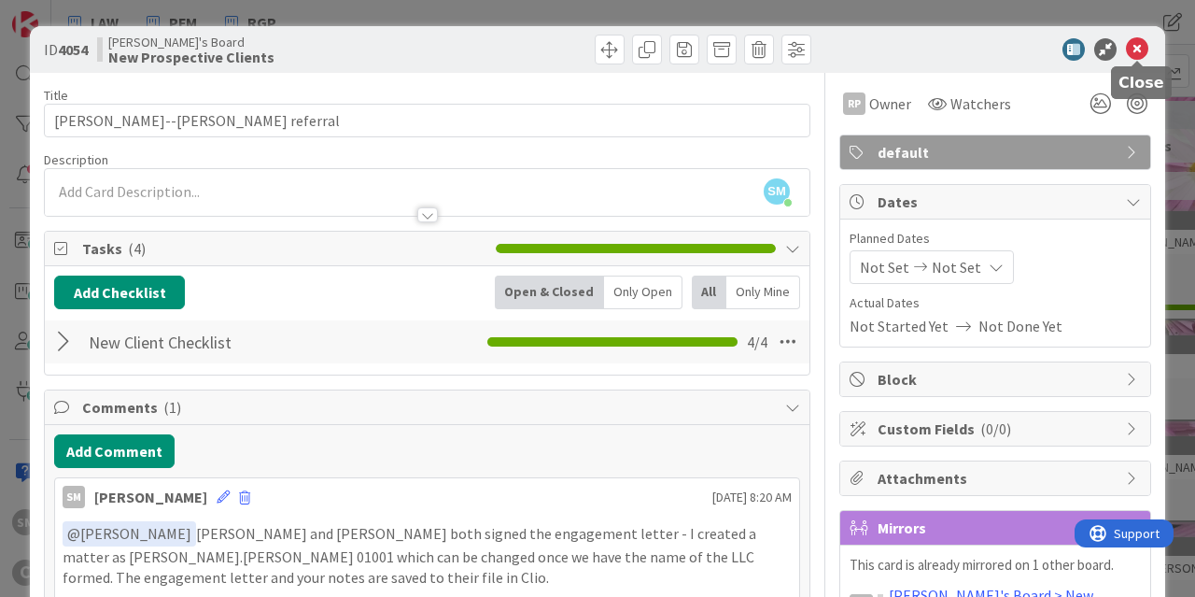
click at [1136, 58] on icon at bounding box center [1137, 49] width 22 height 22
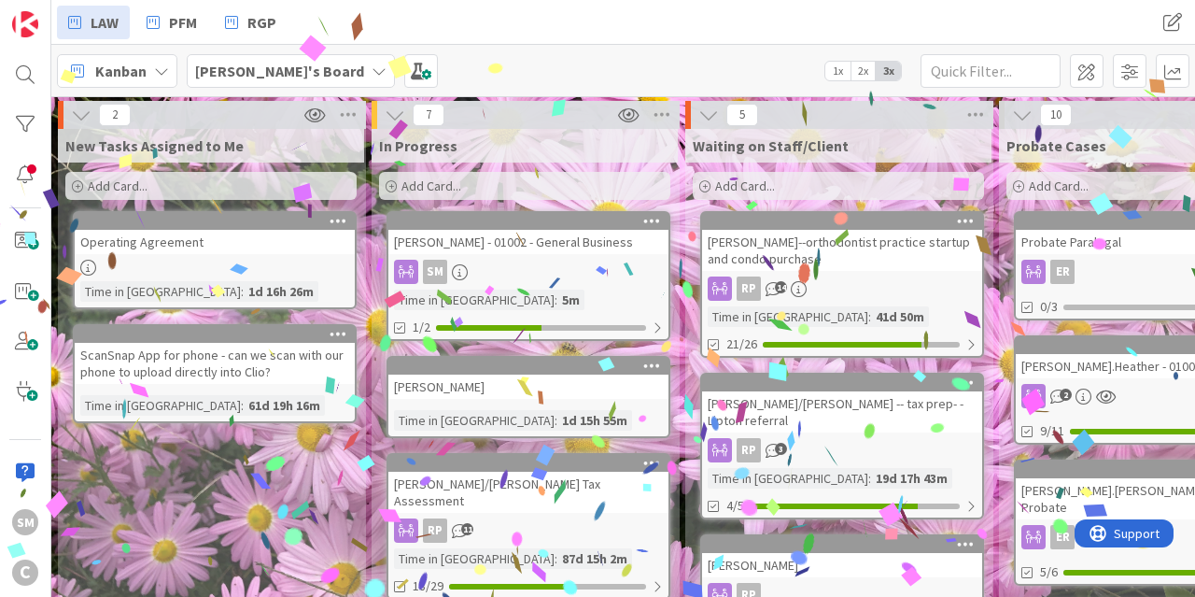
drag, startPoint x: 880, startPoint y: 261, endPoint x: 514, endPoint y: 235, distance: 366.9
